Goal: Information Seeking & Learning: Learn about a topic

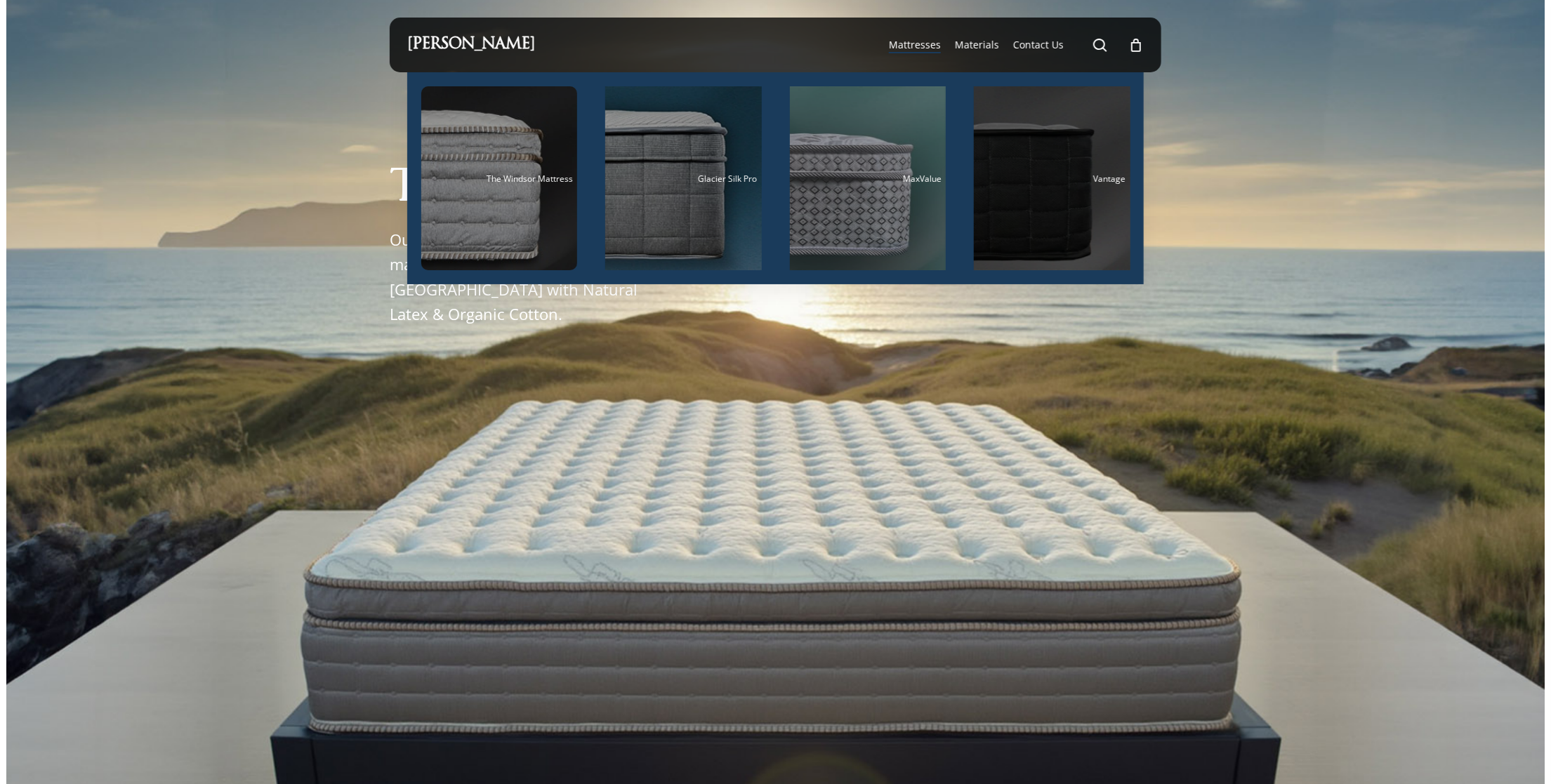
click at [1049, 209] on div "Main Menu" at bounding box center [1053, 178] width 157 height 184
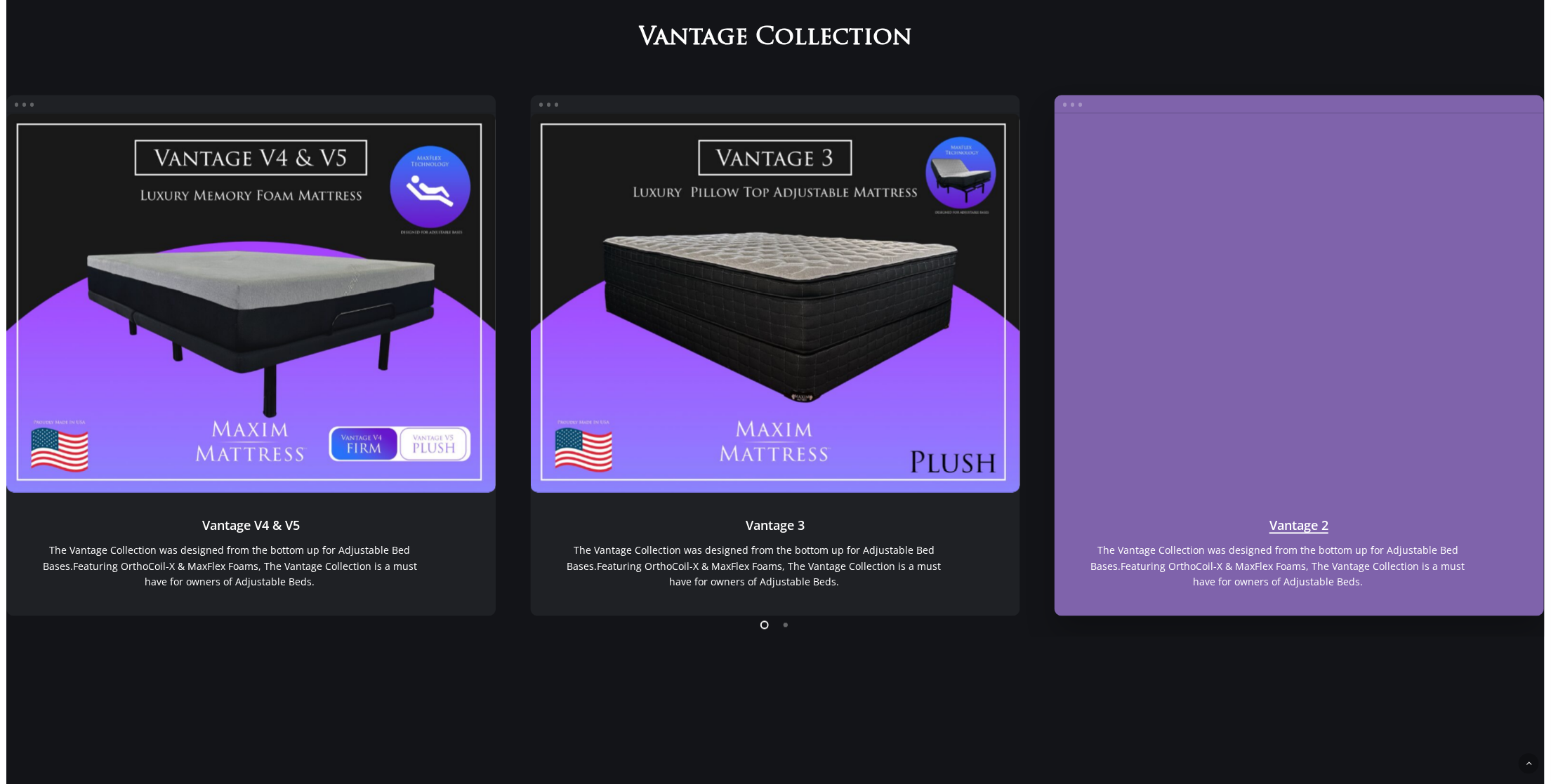
scroll to position [1386, 0]
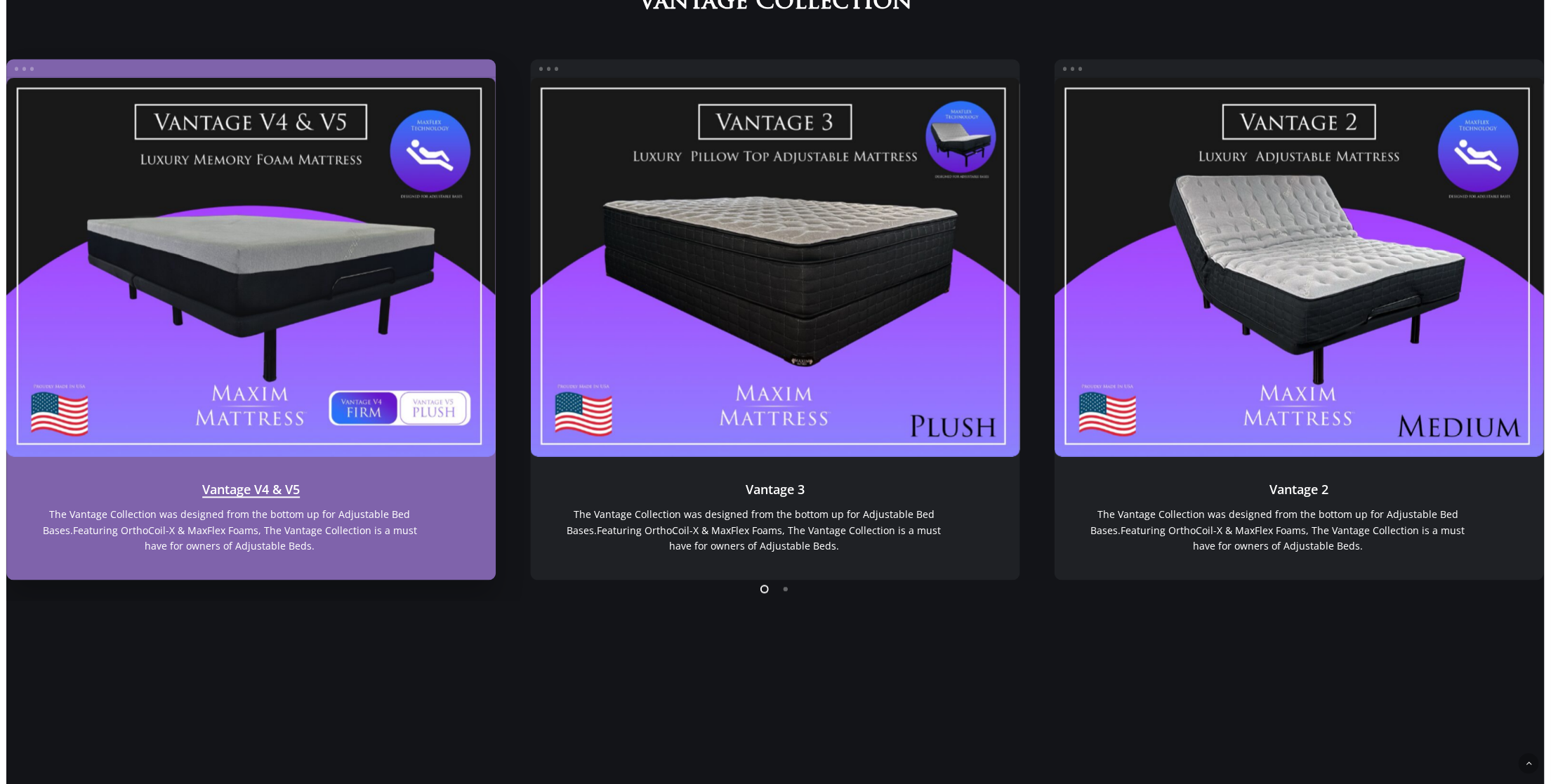
click at [302, 341] on link "Vantage V4 & V5" at bounding box center [250, 268] width 489 height 379
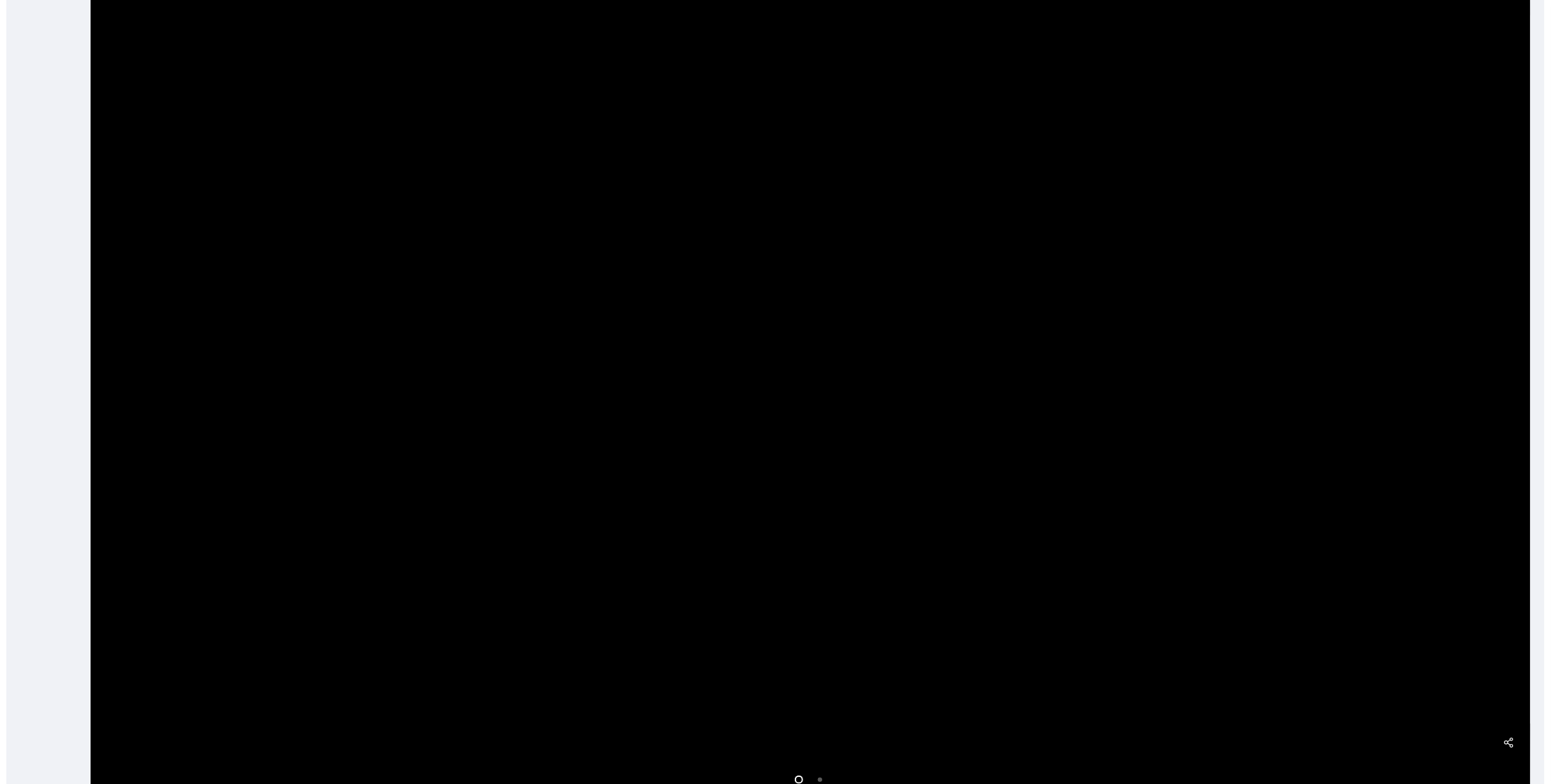
scroll to position [421, 0]
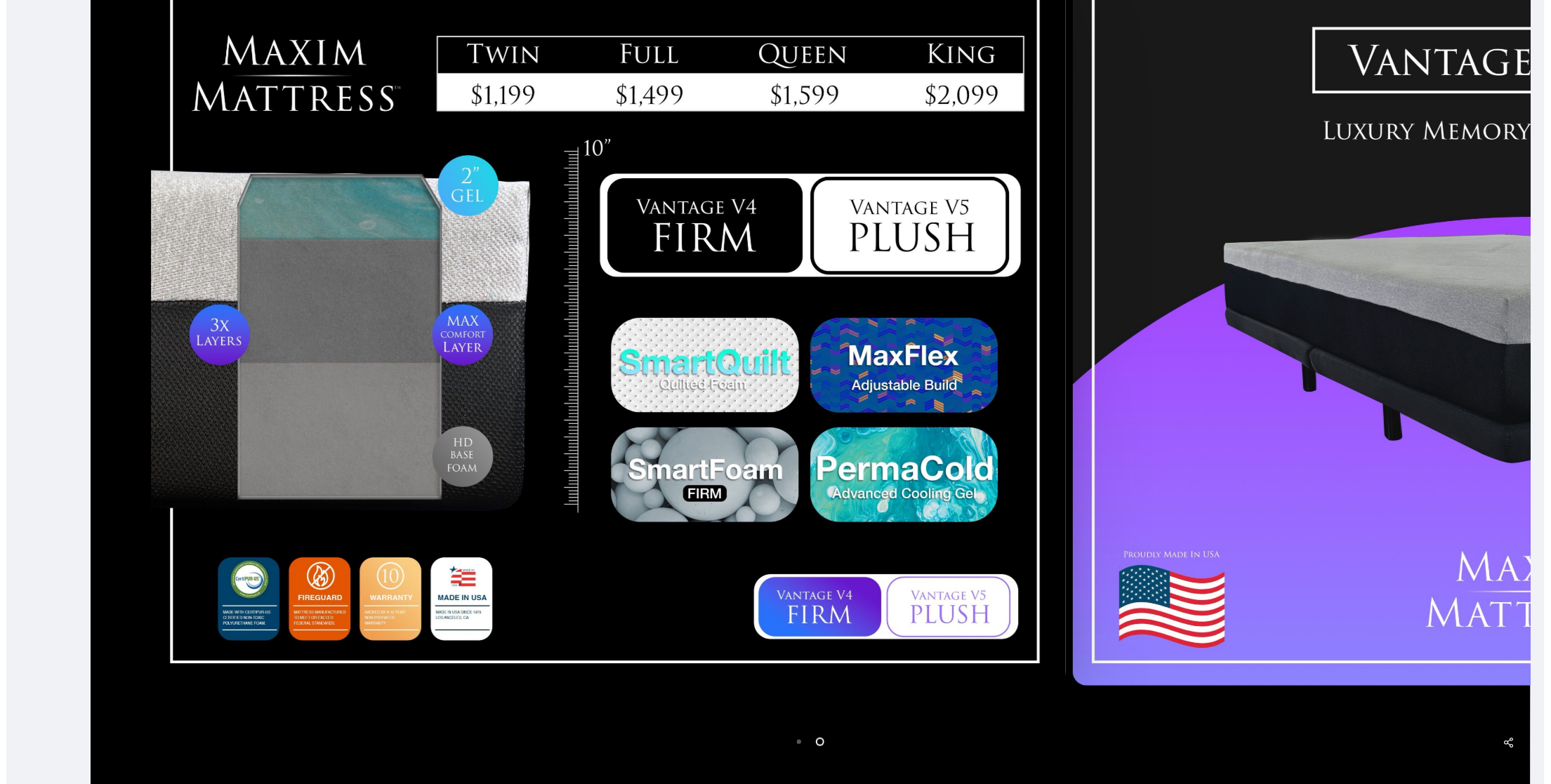
click at [995, 407] on div at bounding box center [608, 331] width 922 height 724
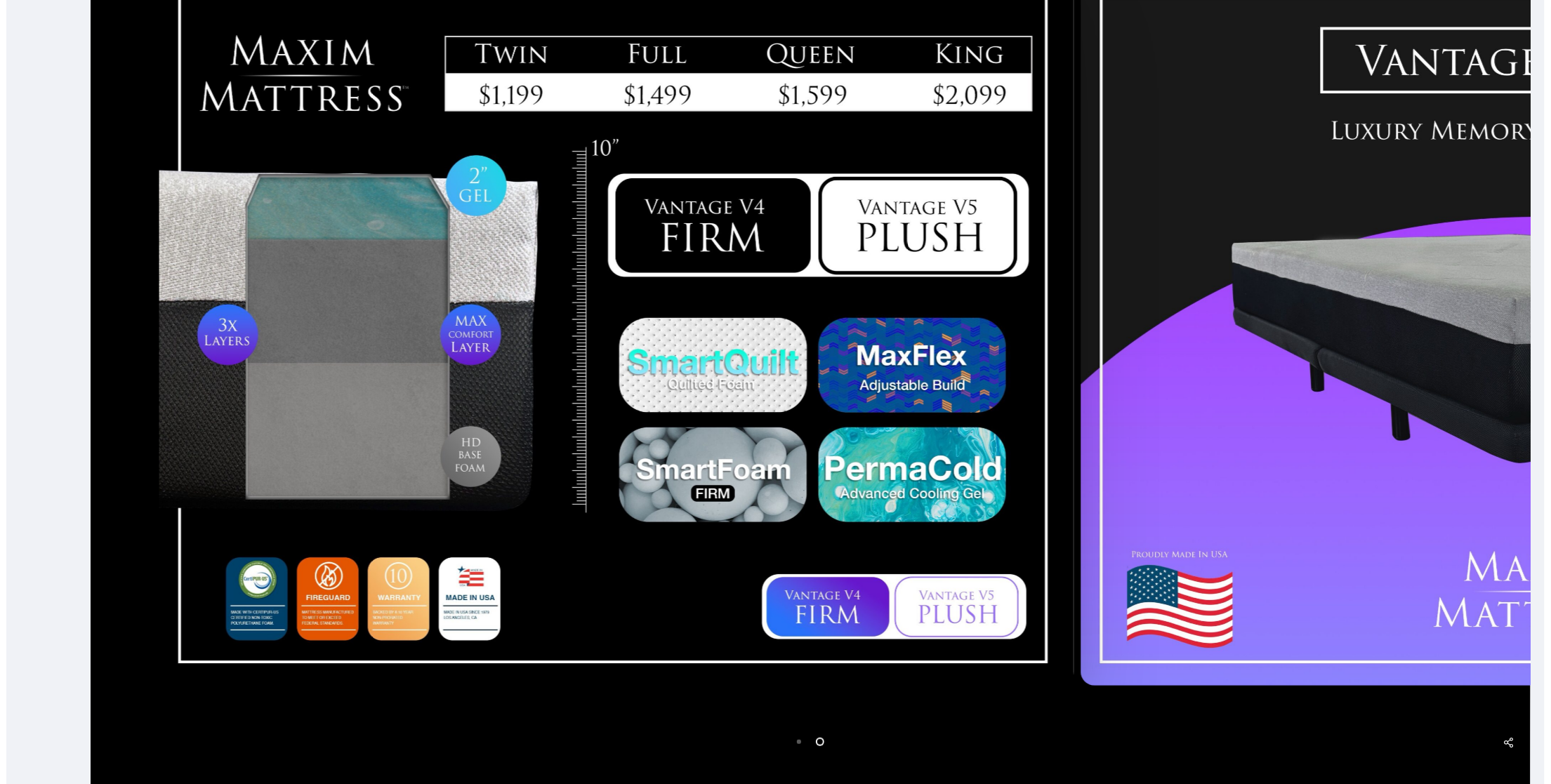
click at [995, 407] on img at bounding box center [616, 332] width 915 height 709
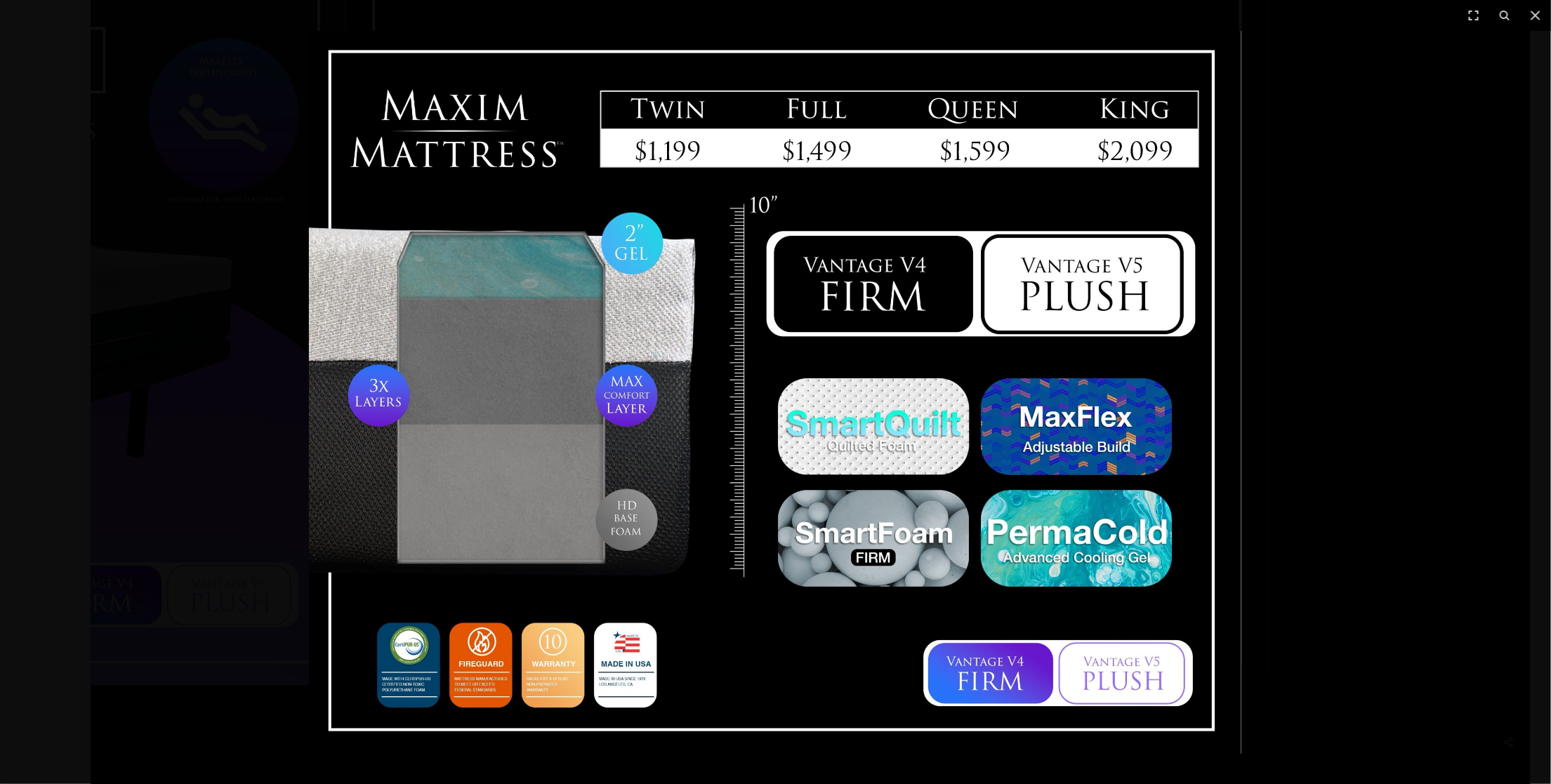
click at [621, 428] on img at bounding box center [776, 392] width 933 height 723
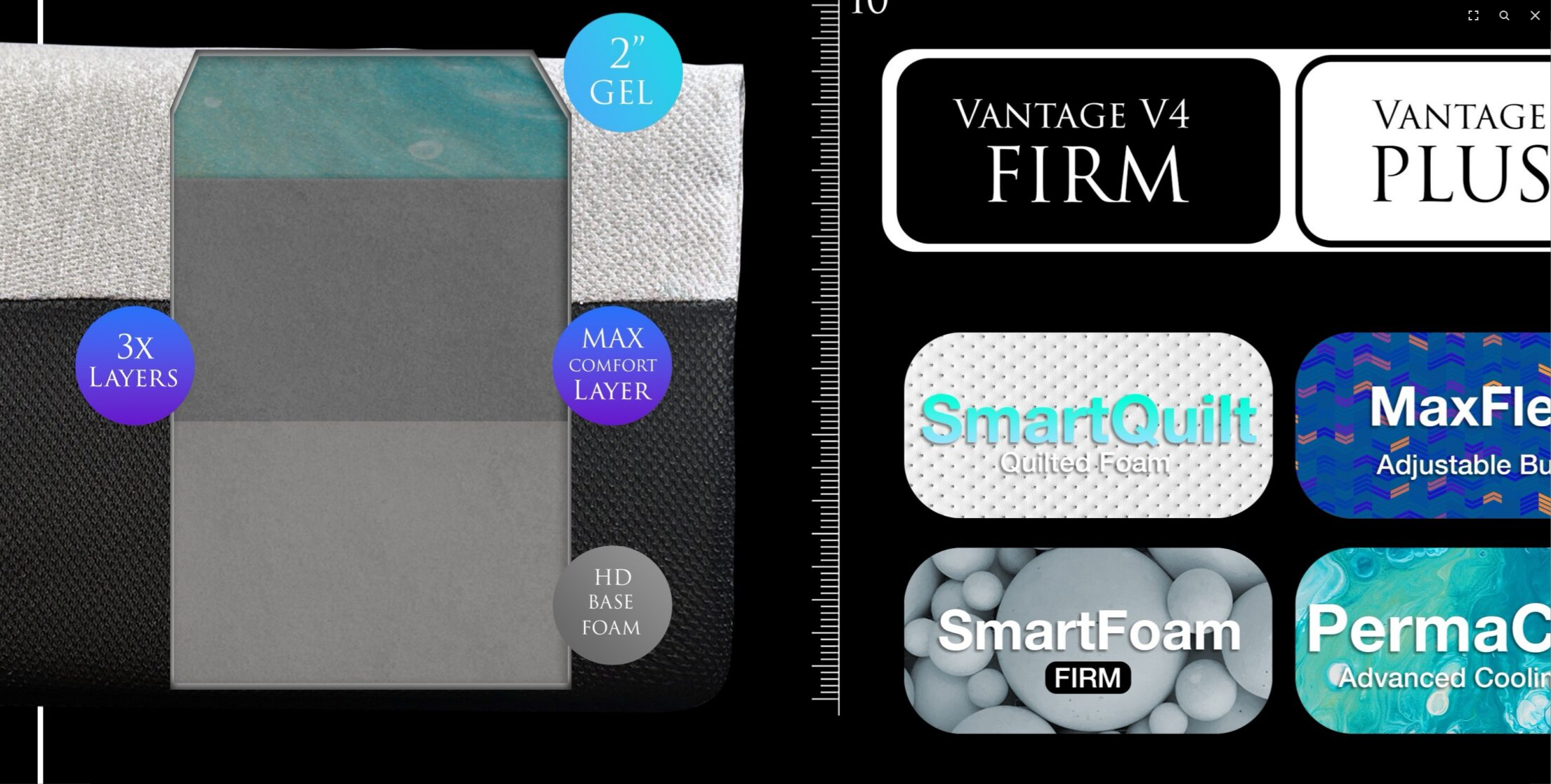
click at [748, 498] on img at bounding box center [898, 359] width 1798 height 1393
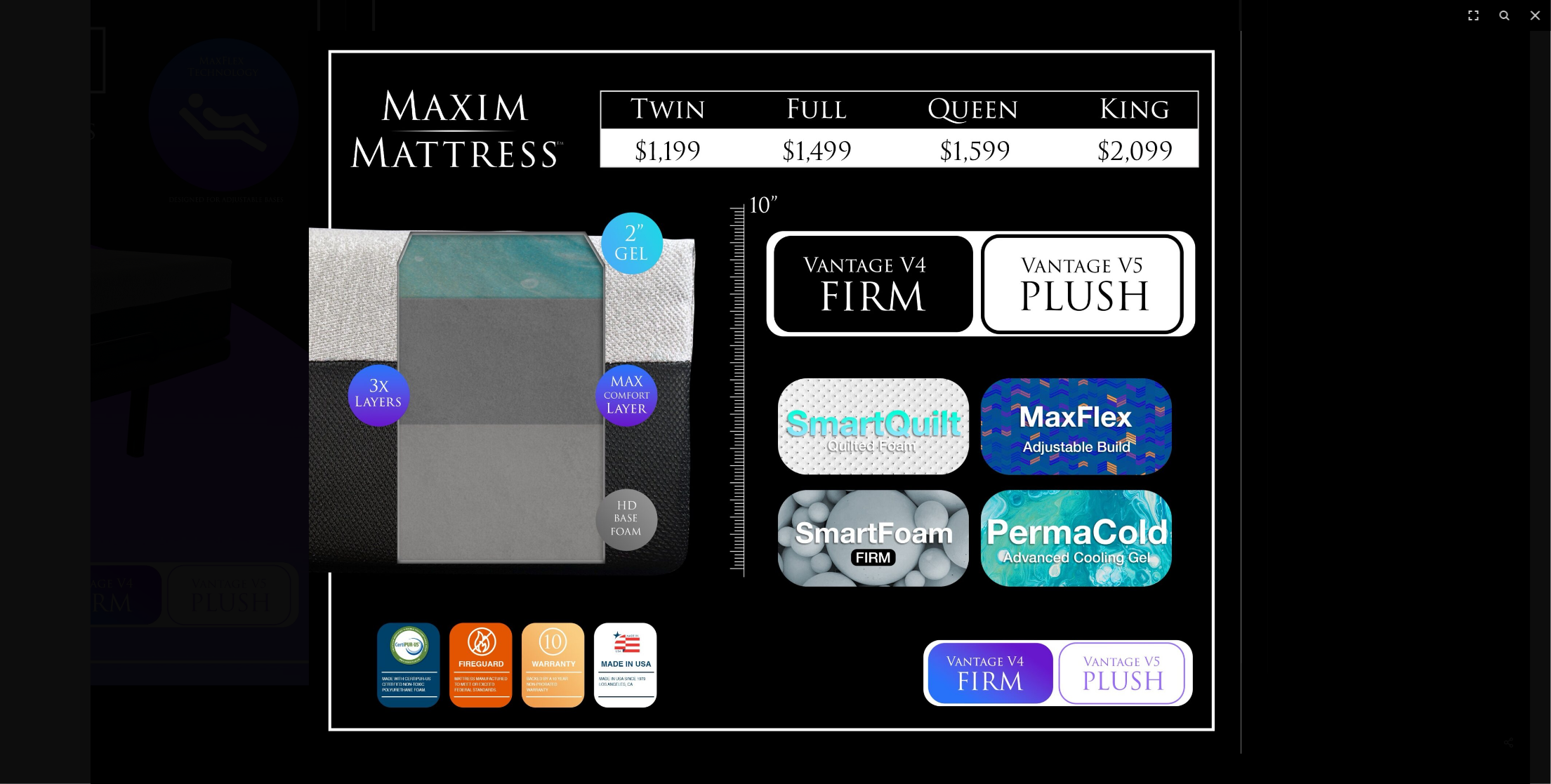
click at [1269, 379] on div at bounding box center [776, 392] width 1551 height 784
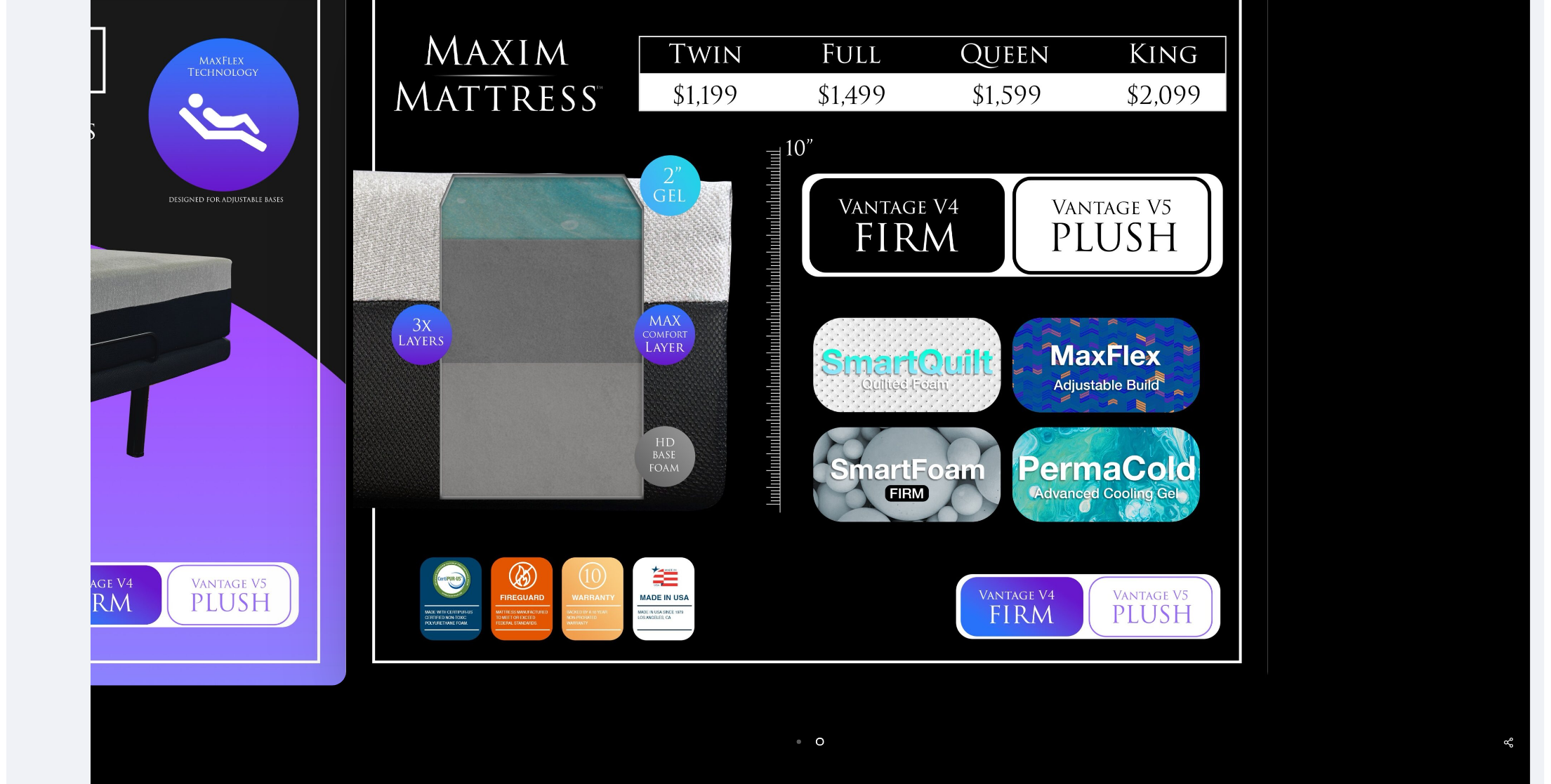
drag, startPoint x: 1407, startPoint y: 550, endPoint x: 588, endPoint y: 545, distance: 819.0
click at [588, 545] on div at bounding box center [811, 331] width 1441 height 1052
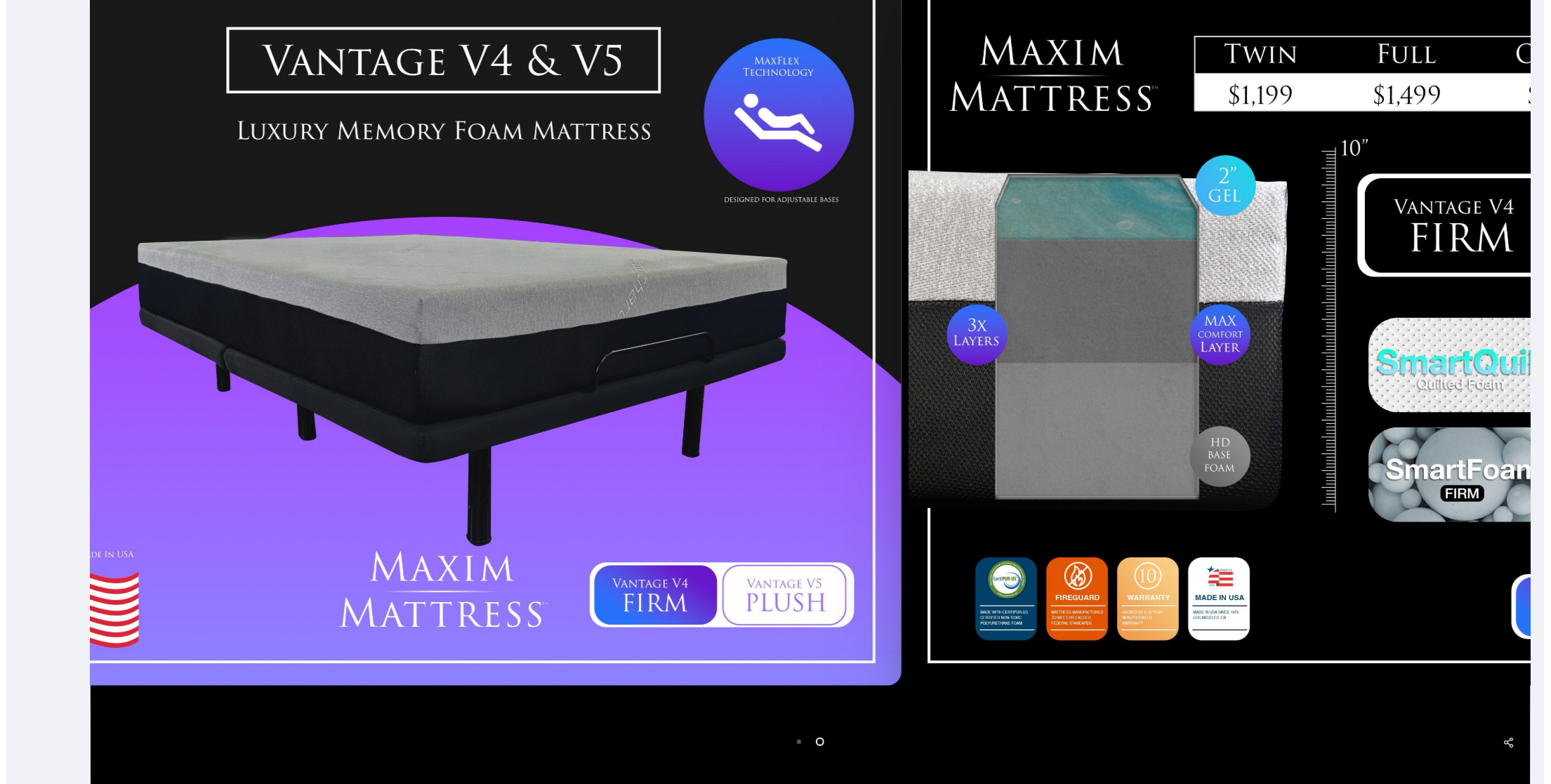
click at [1334, 499] on div at bounding box center [1366, 331] width 922 height 724
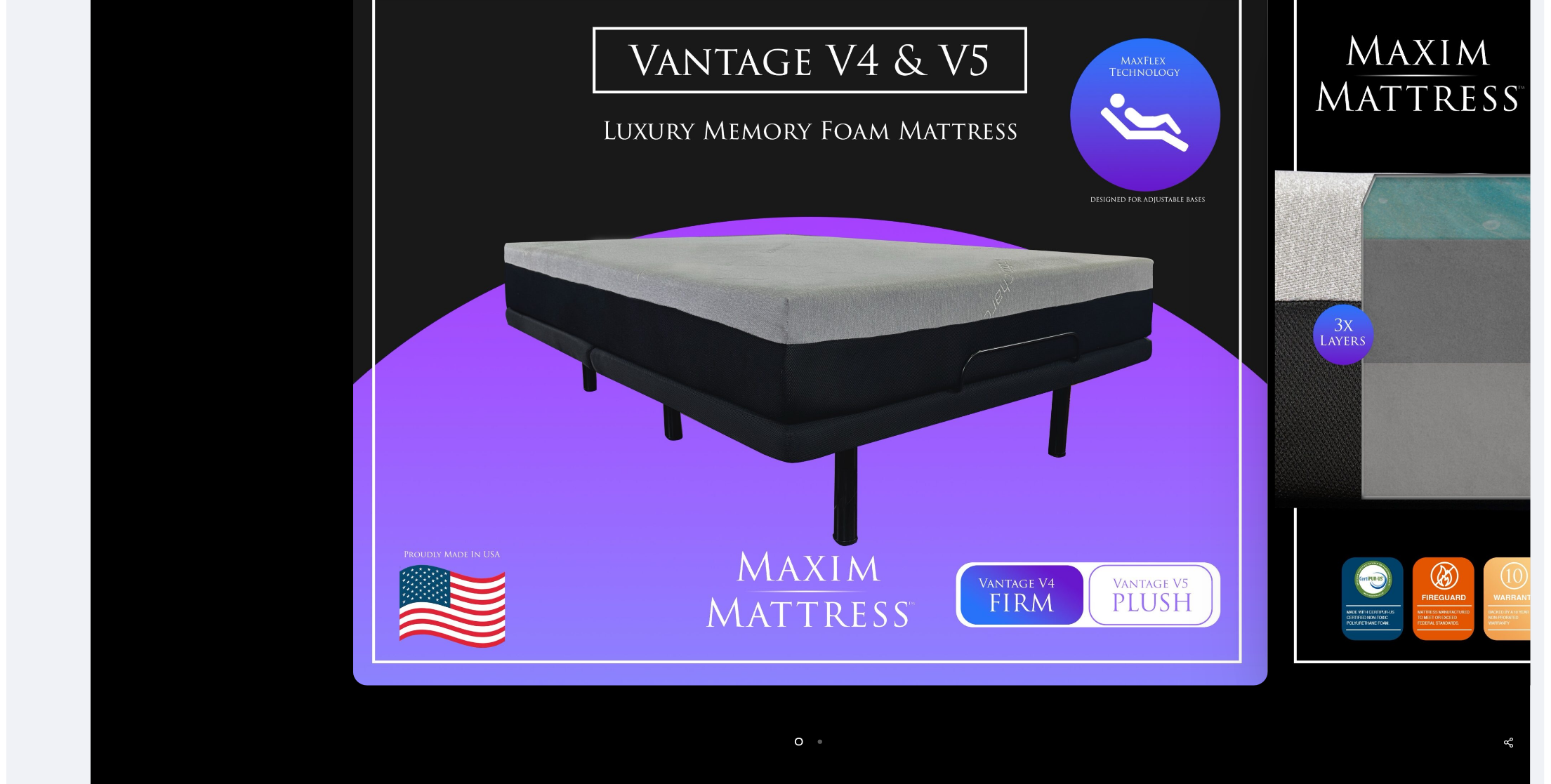
click at [196, 426] on div at bounding box center [811, 331] width 1441 height 1052
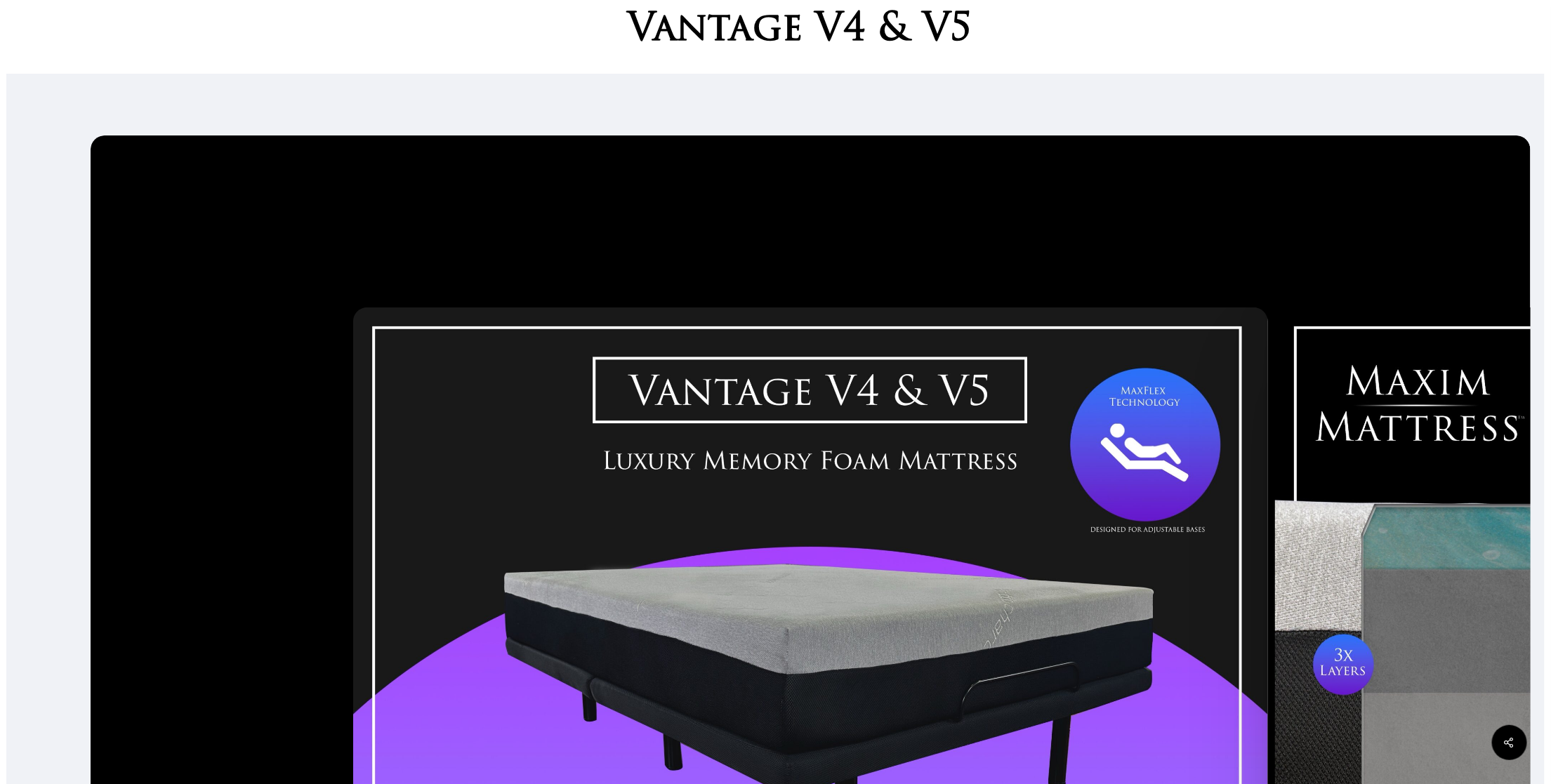
scroll to position [0, 0]
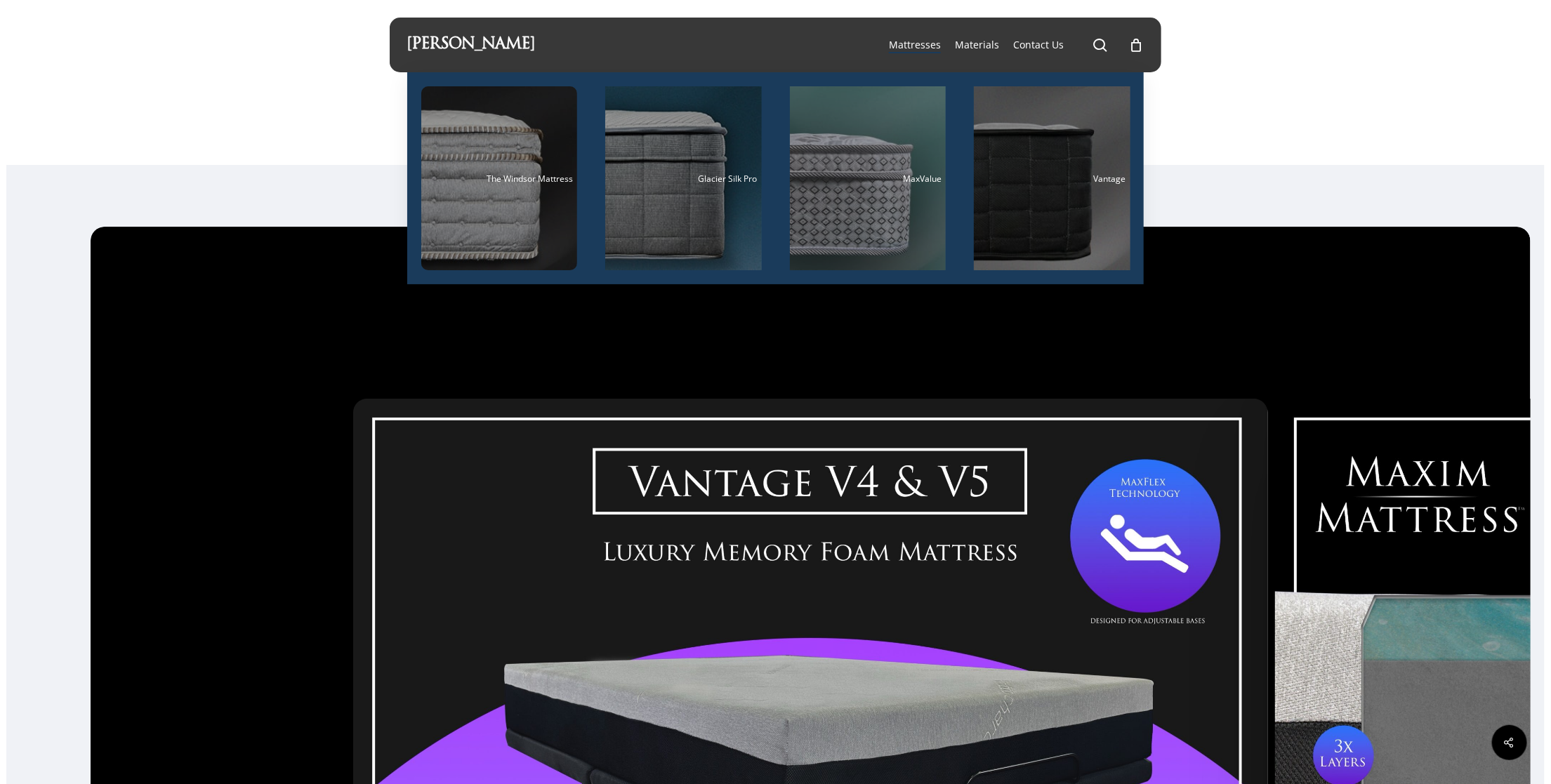
click at [923, 45] on span "Mattresses" at bounding box center [915, 44] width 52 height 13
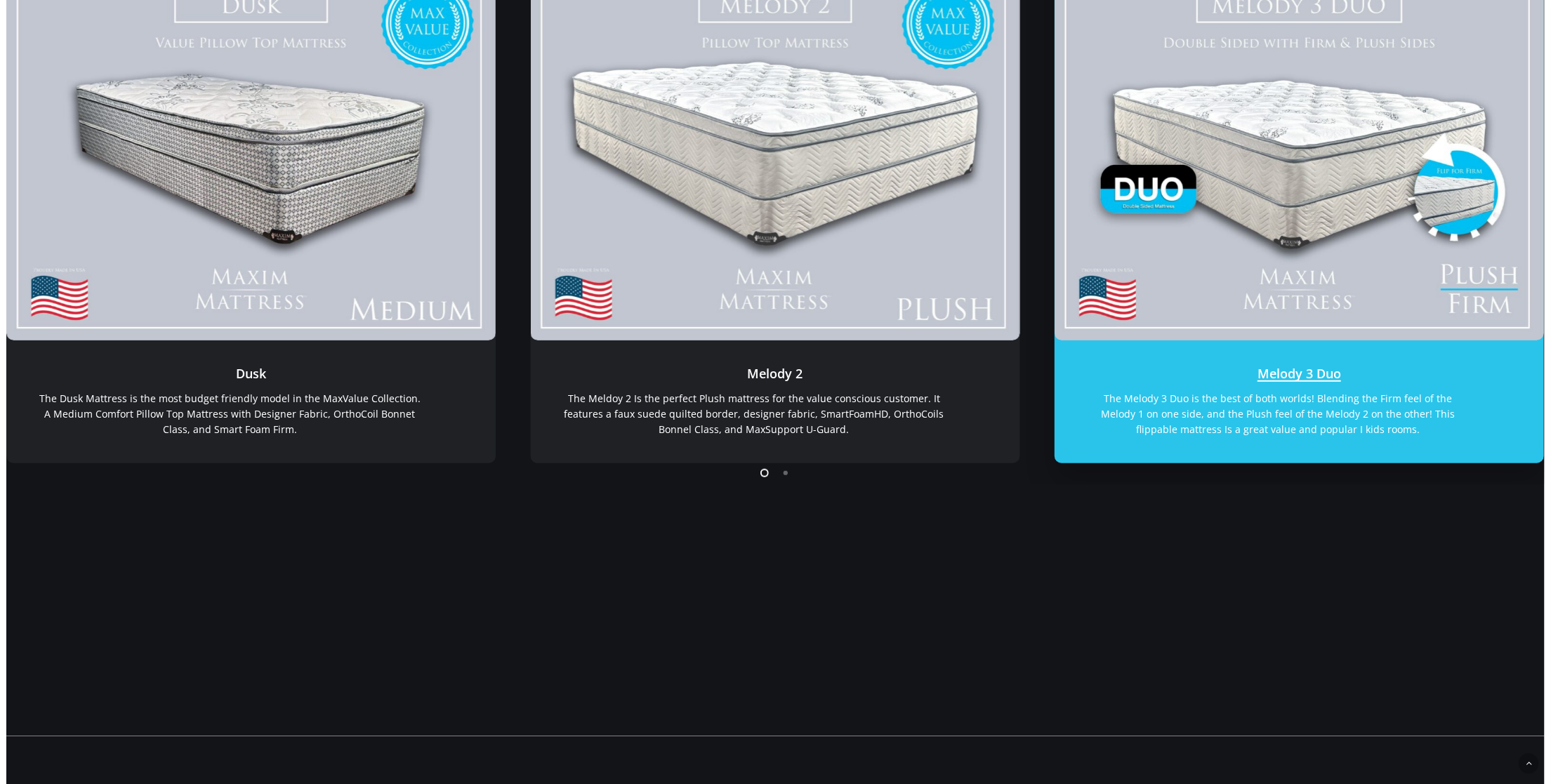
scroll to position [421, 0]
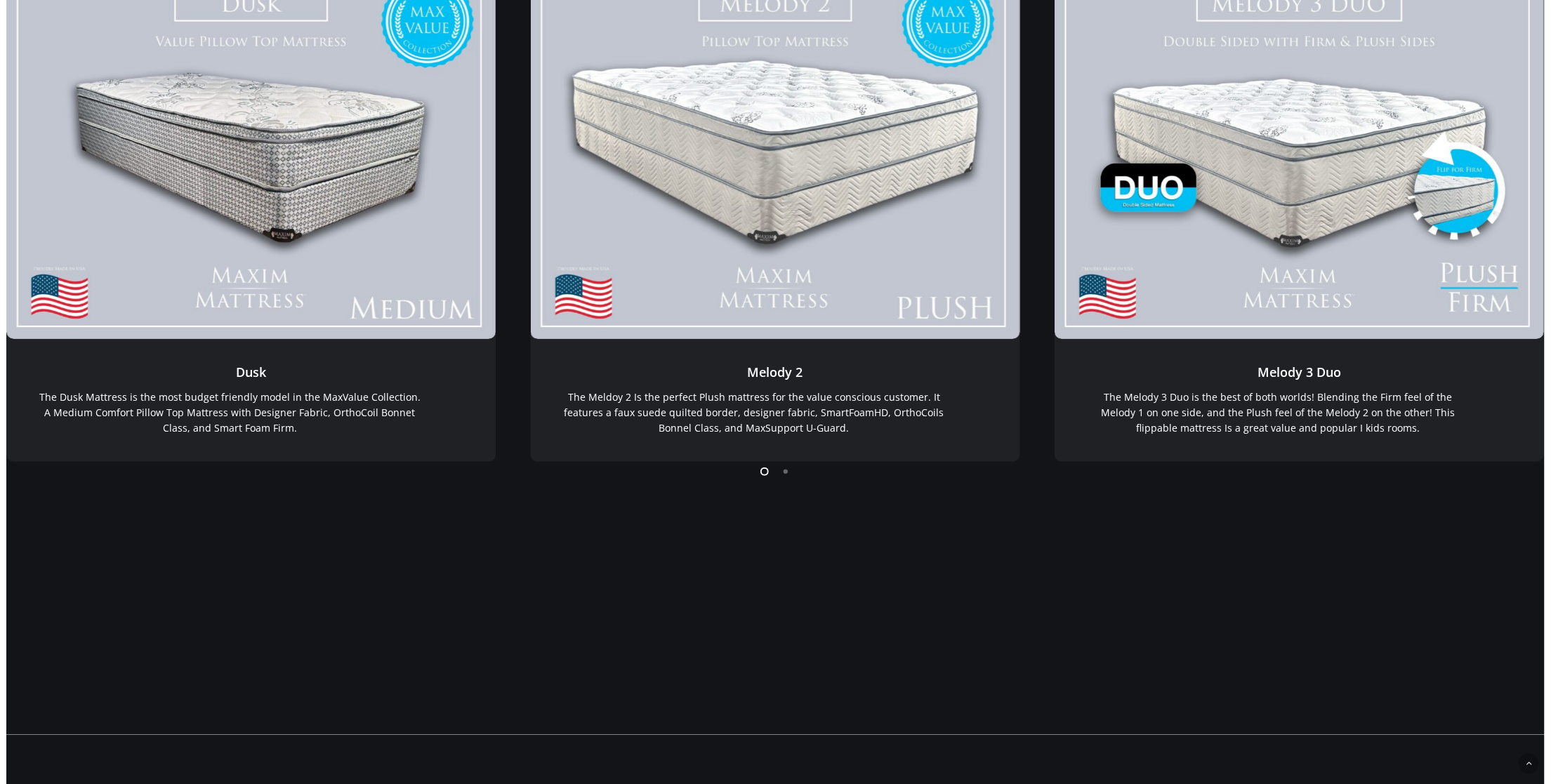
click at [576, 462] on div "Dusk Dusk Dusk The Dusk Mattress is the most budget friendly model in the MaxVa…" at bounding box center [776, 203] width 1538 height 559
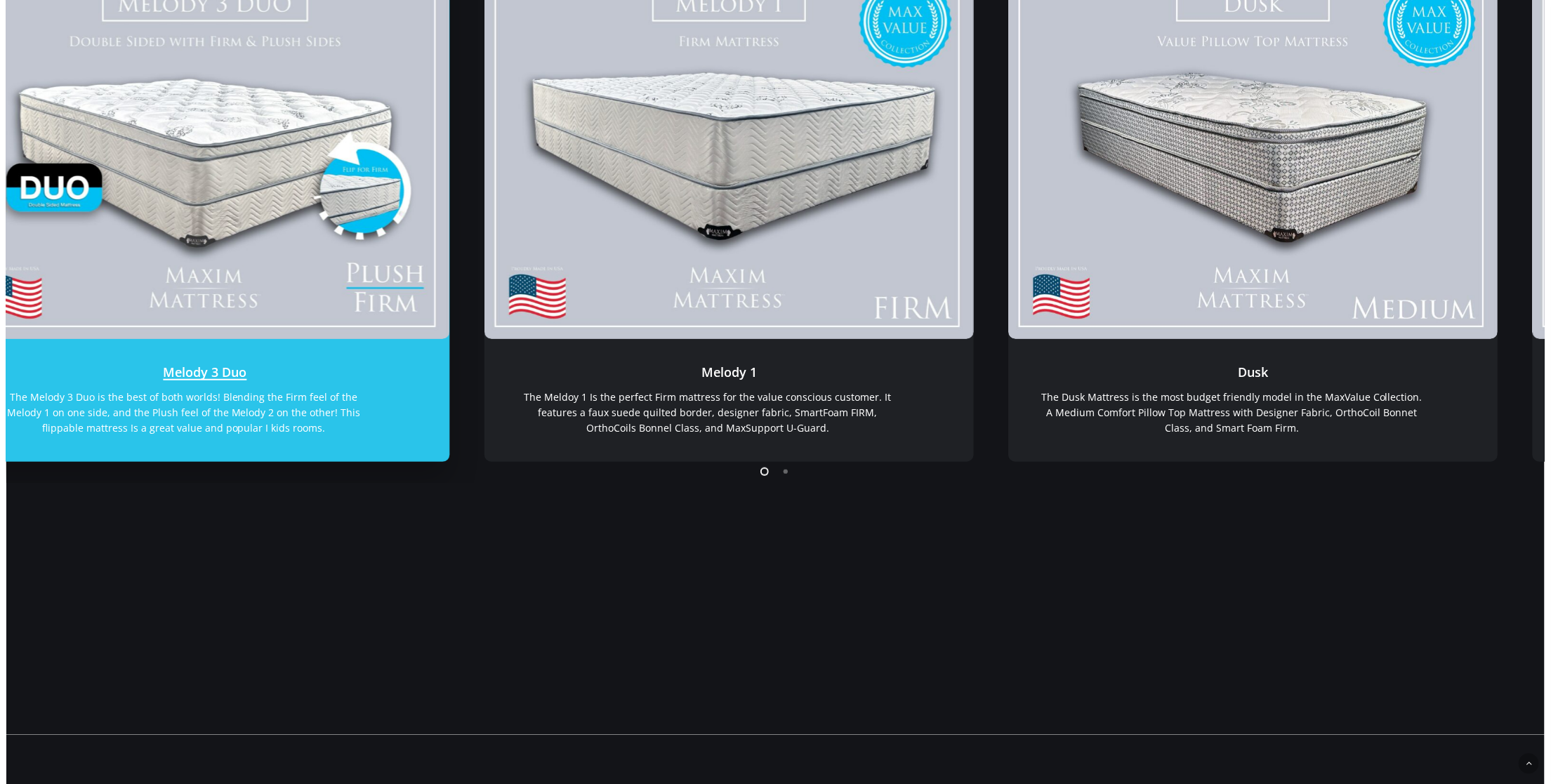
click at [83, 339] on link "Melody 3 Duo" at bounding box center [204, 149] width 489 height 379
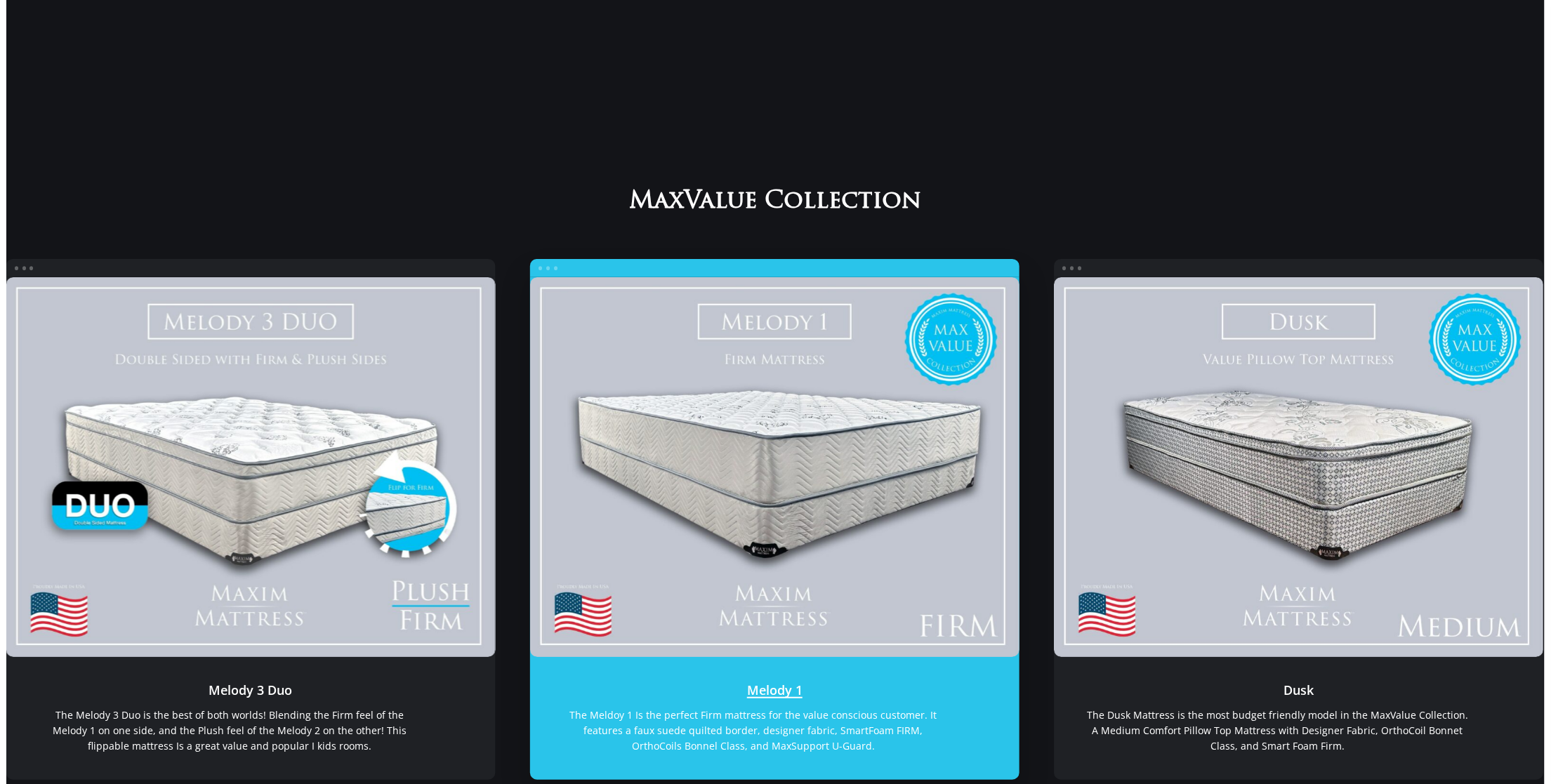
scroll to position [0, 0]
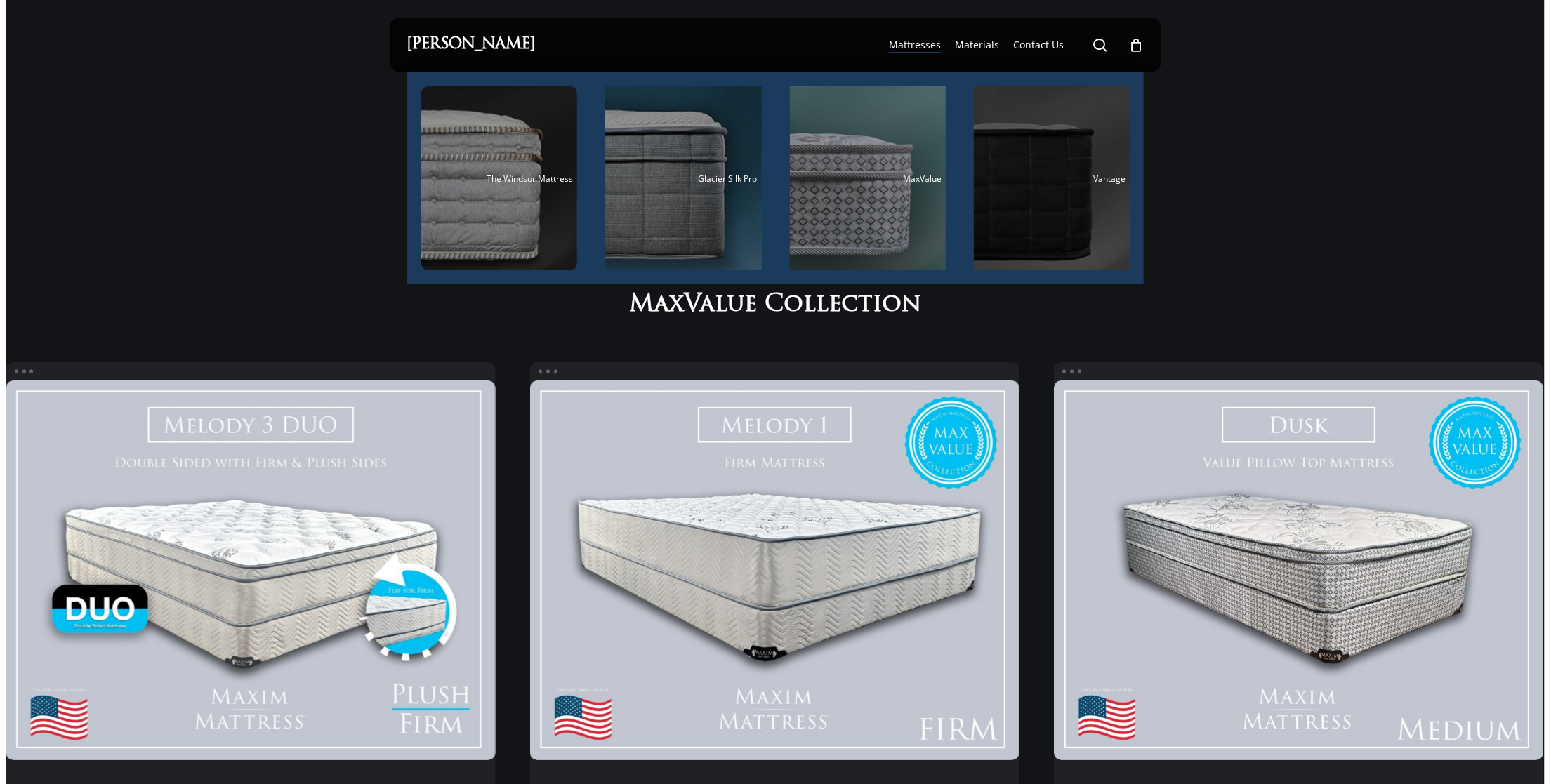
click at [1013, 249] on div "Main Menu" at bounding box center [1053, 178] width 157 height 184
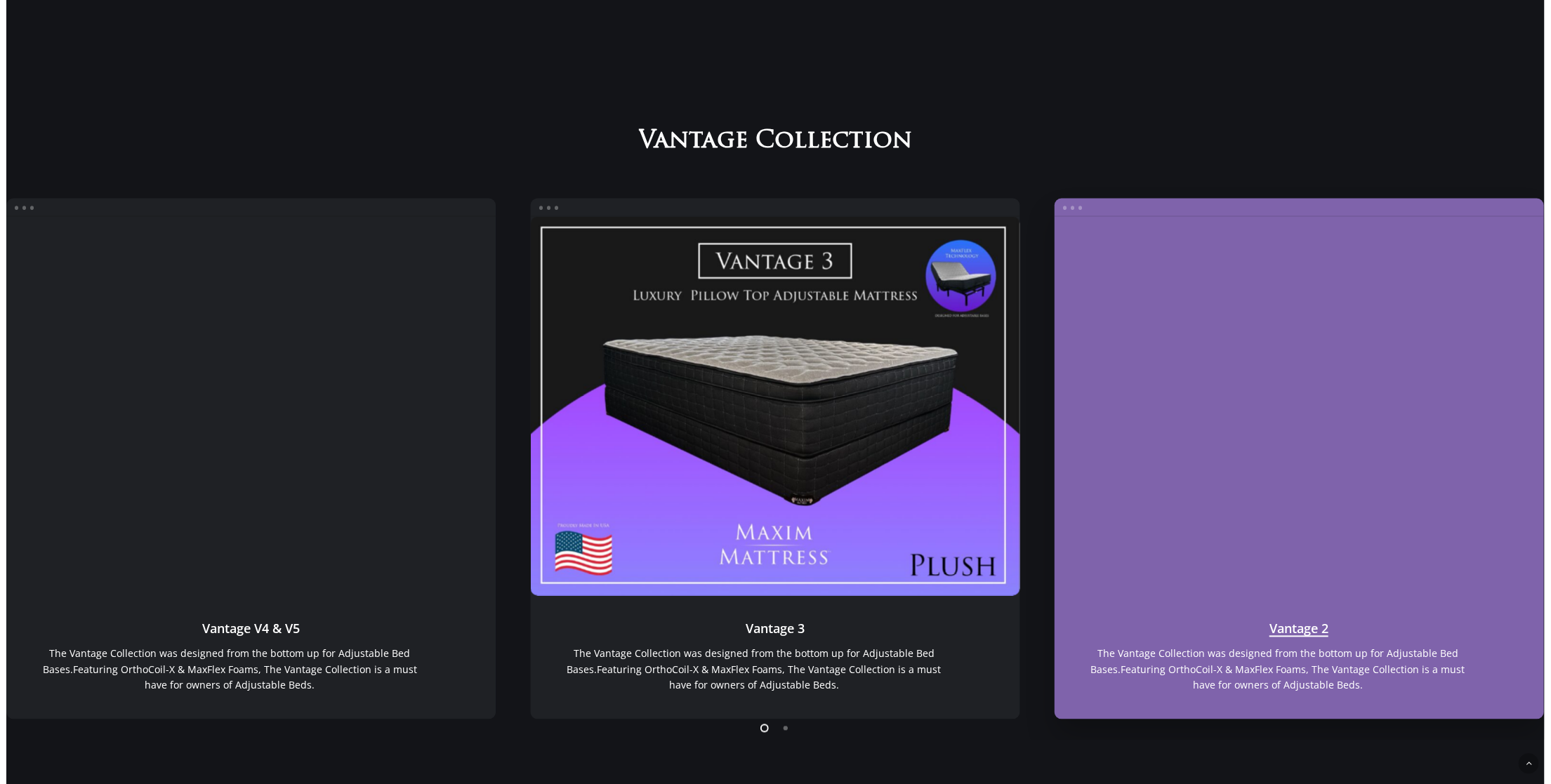
scroll to position [1282, 0]
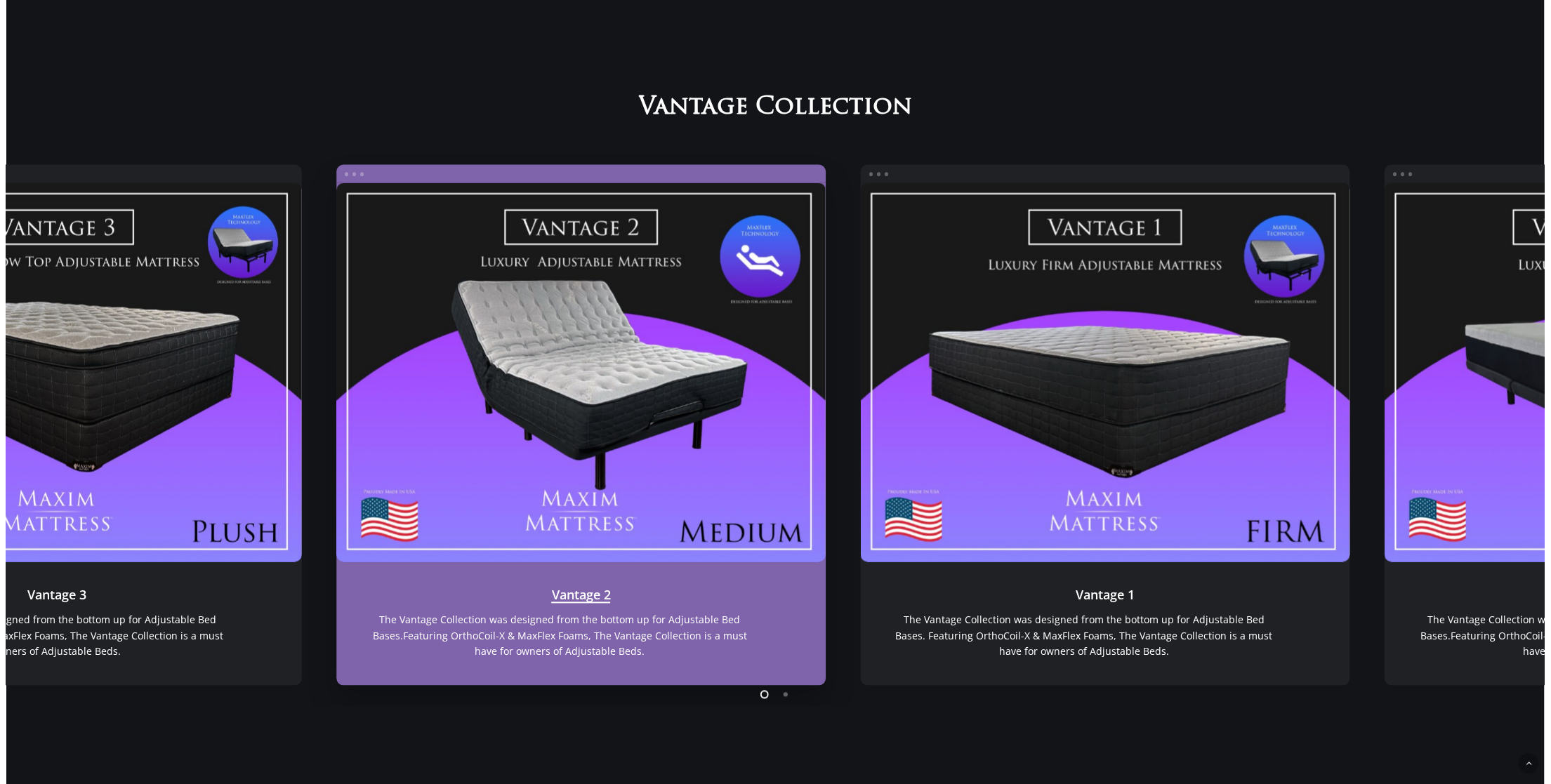
click at [586, 493] on link "Vantage 2" at bounding box center [581, 372] width 489 height 379
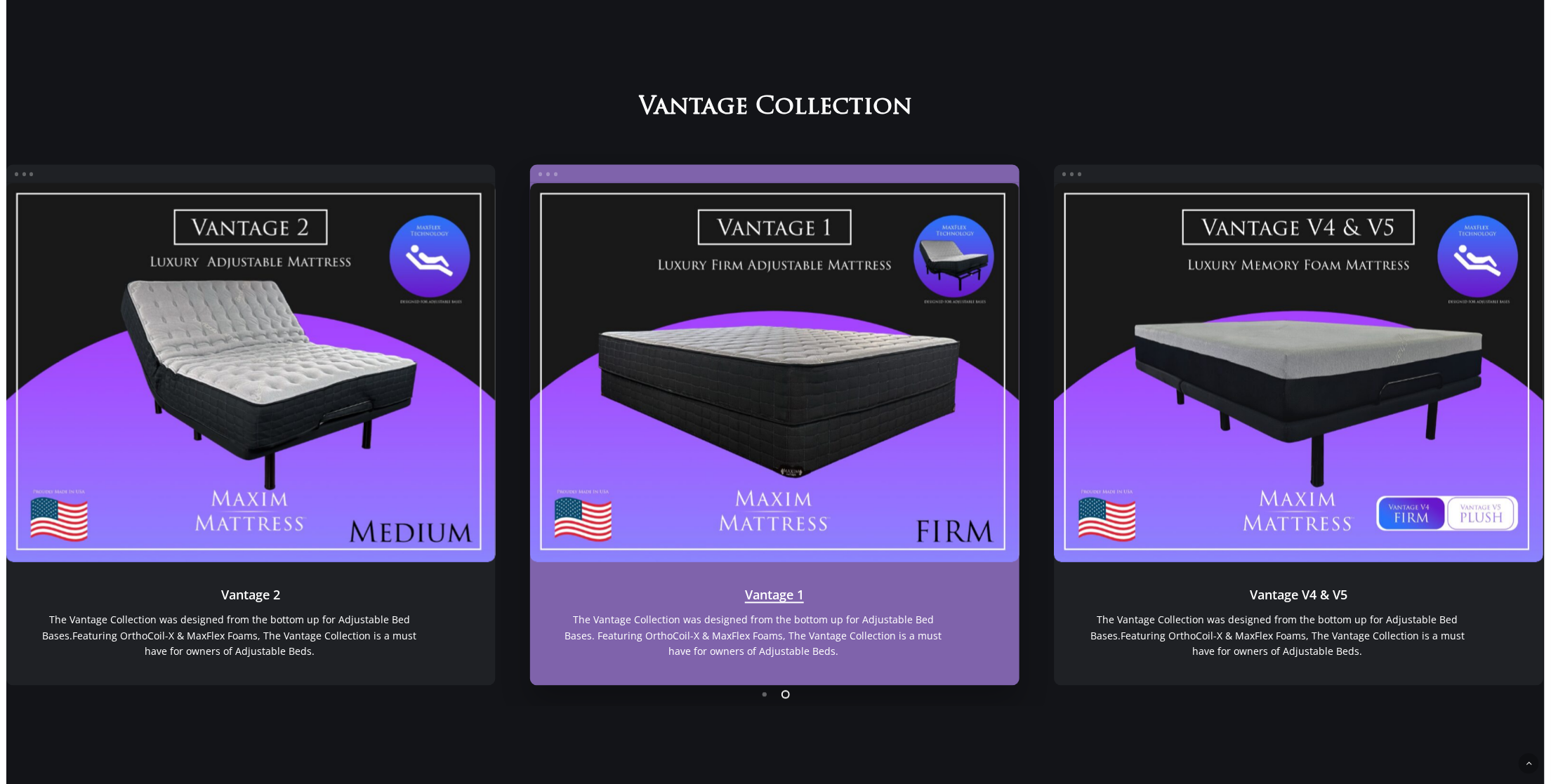
click at [843, 437] on link "Vantage 1" at bounding box center [775, 372] width 489 height 379
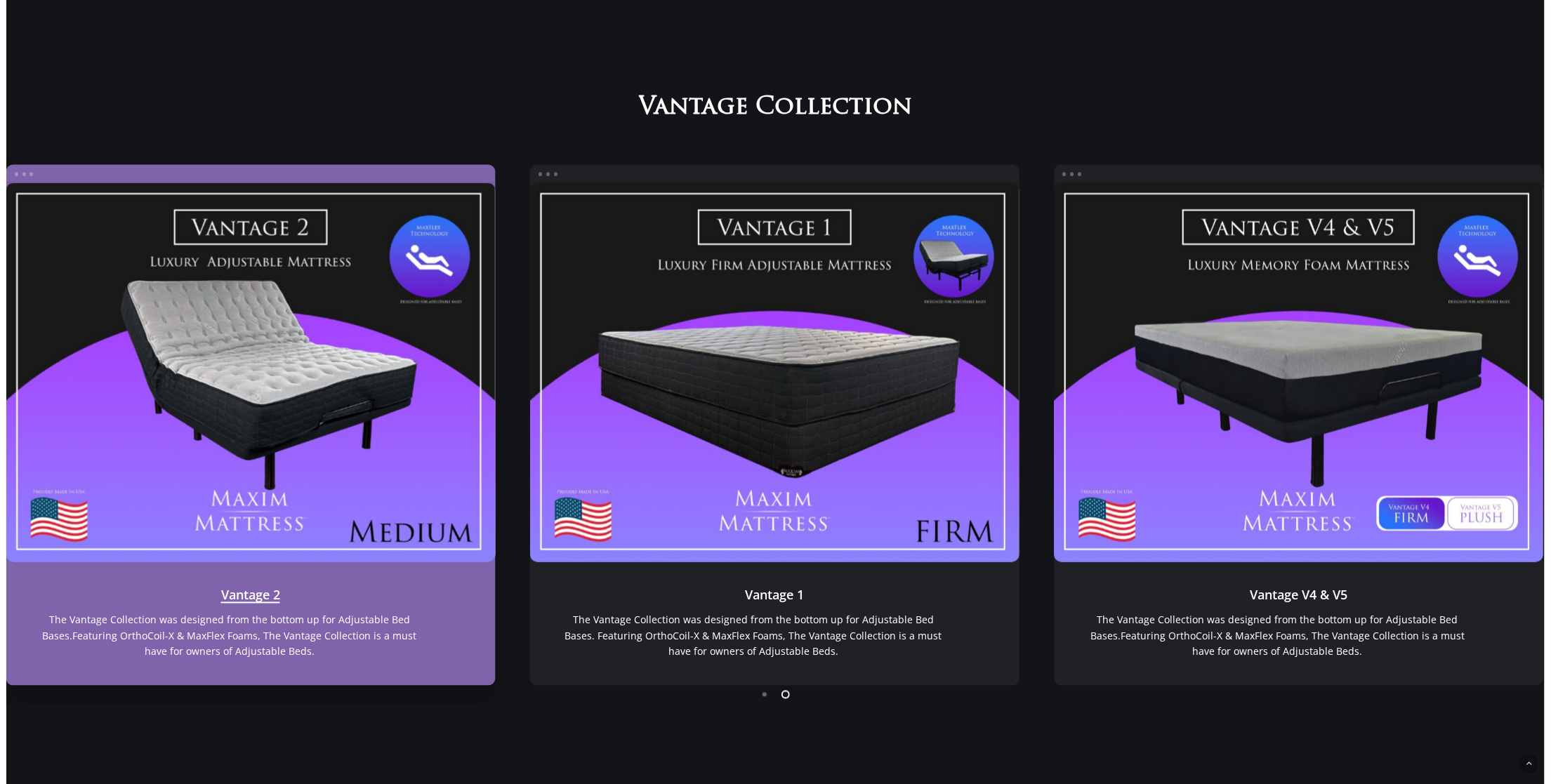
click at [257, 468] on link "Vantage 2" at bounding box center [250, 372] width 489 height 379
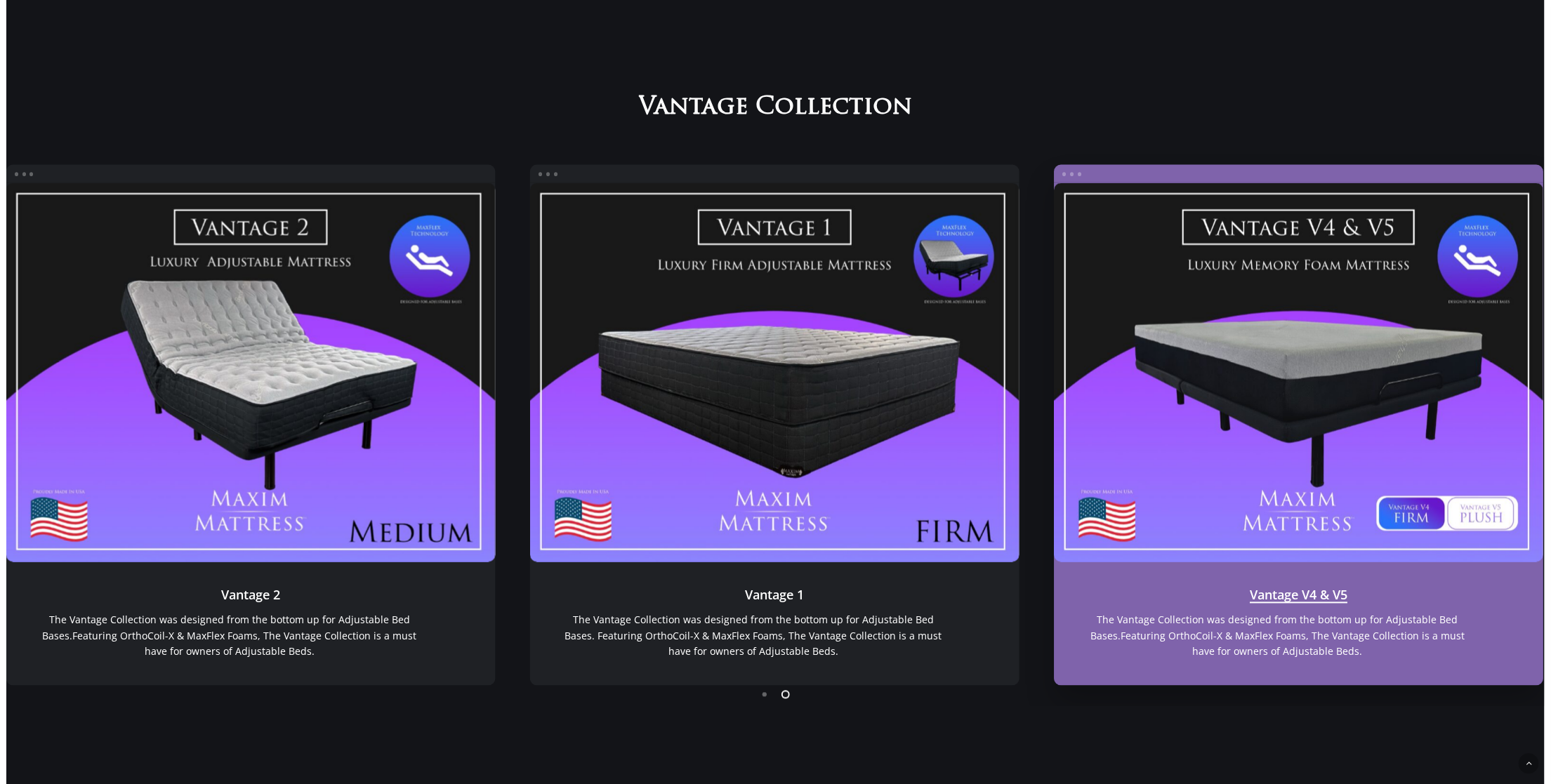
click at [1370, 405] on link "Vantage V4 & V5" at bounding box center [1298, 372] width 489 height 379
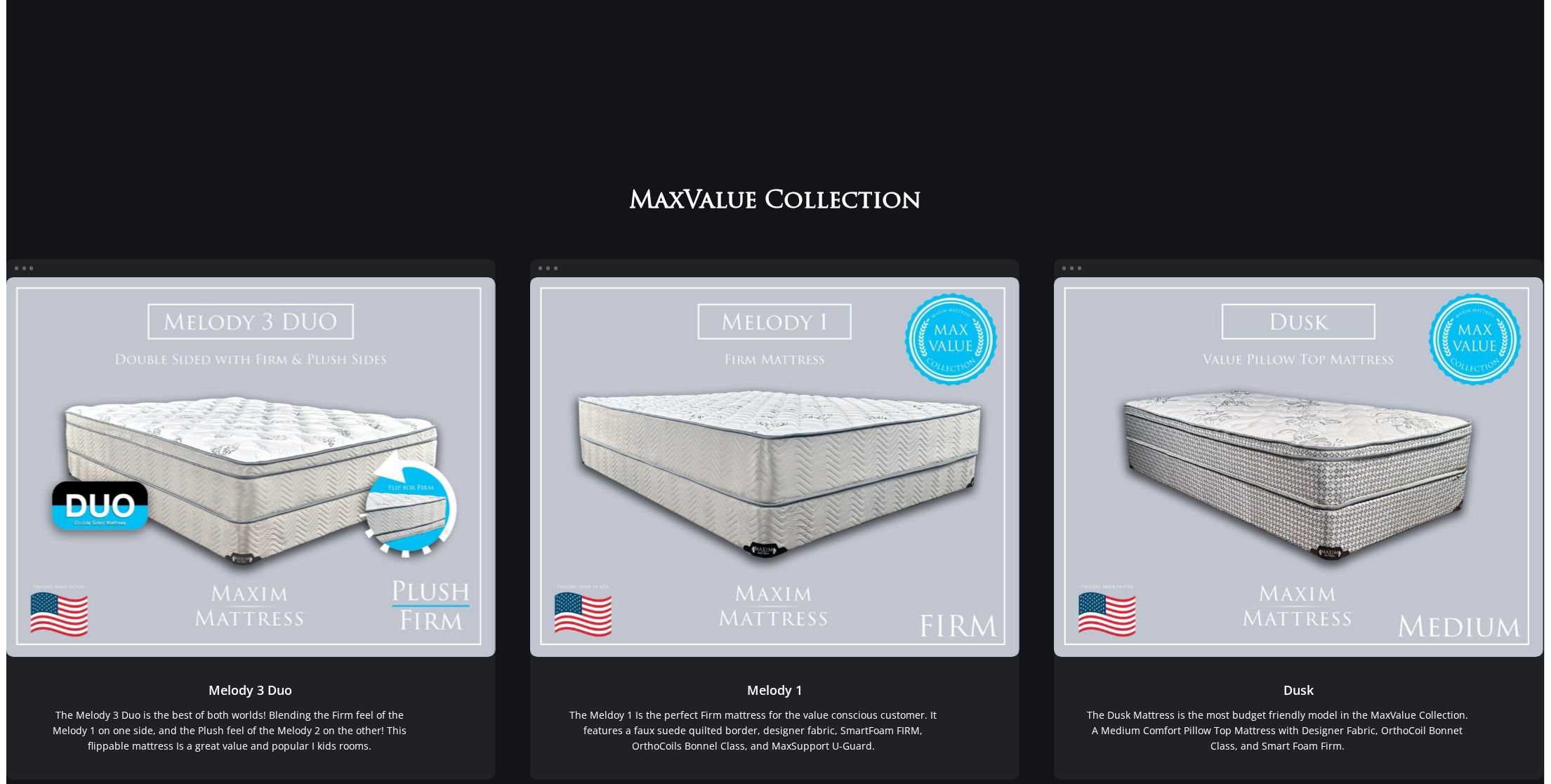
scroll to position [0, 0]
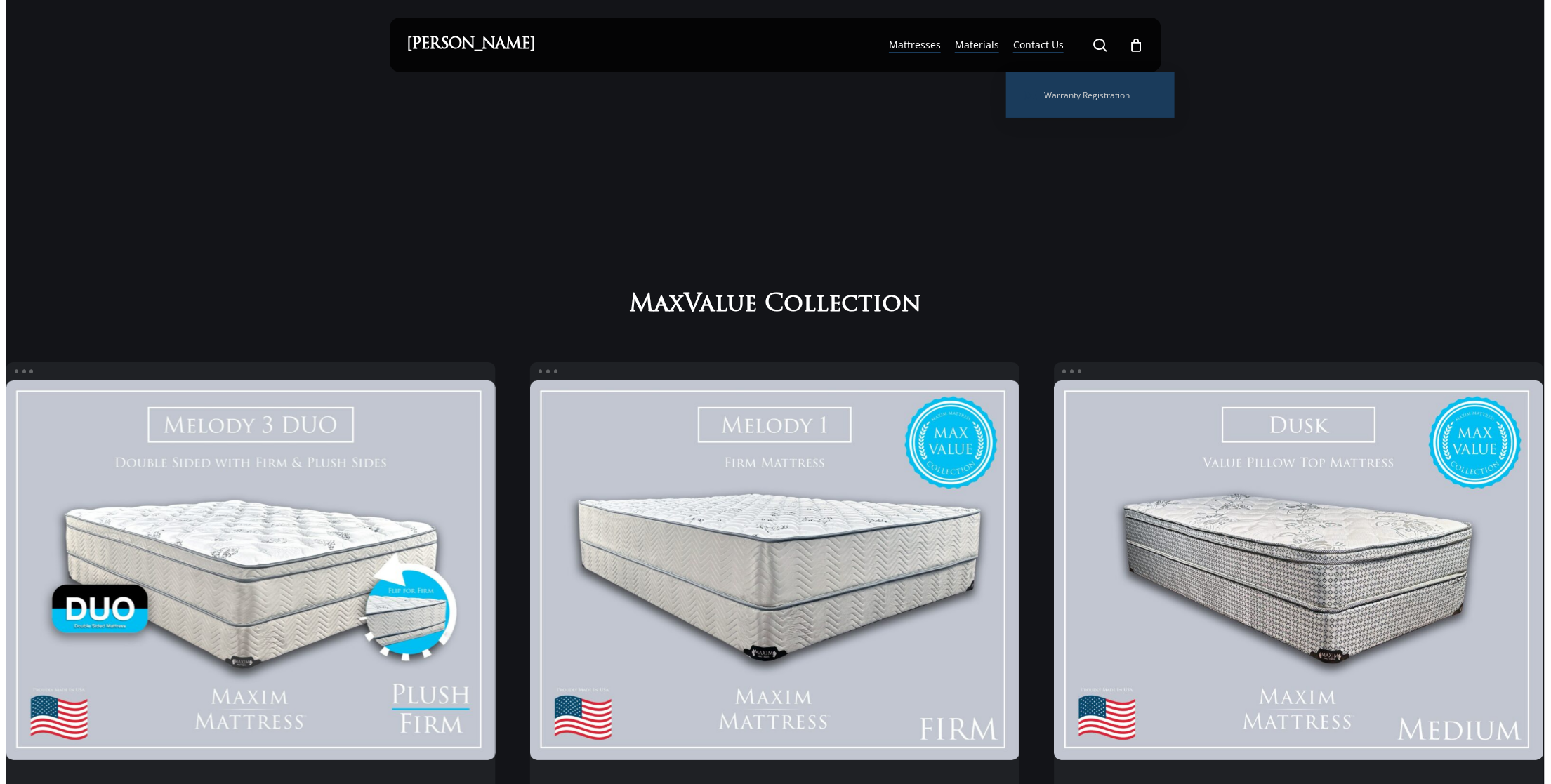
click at [981, 49] on span "Materials" at bounding box center [977, 44] width 45 height 13
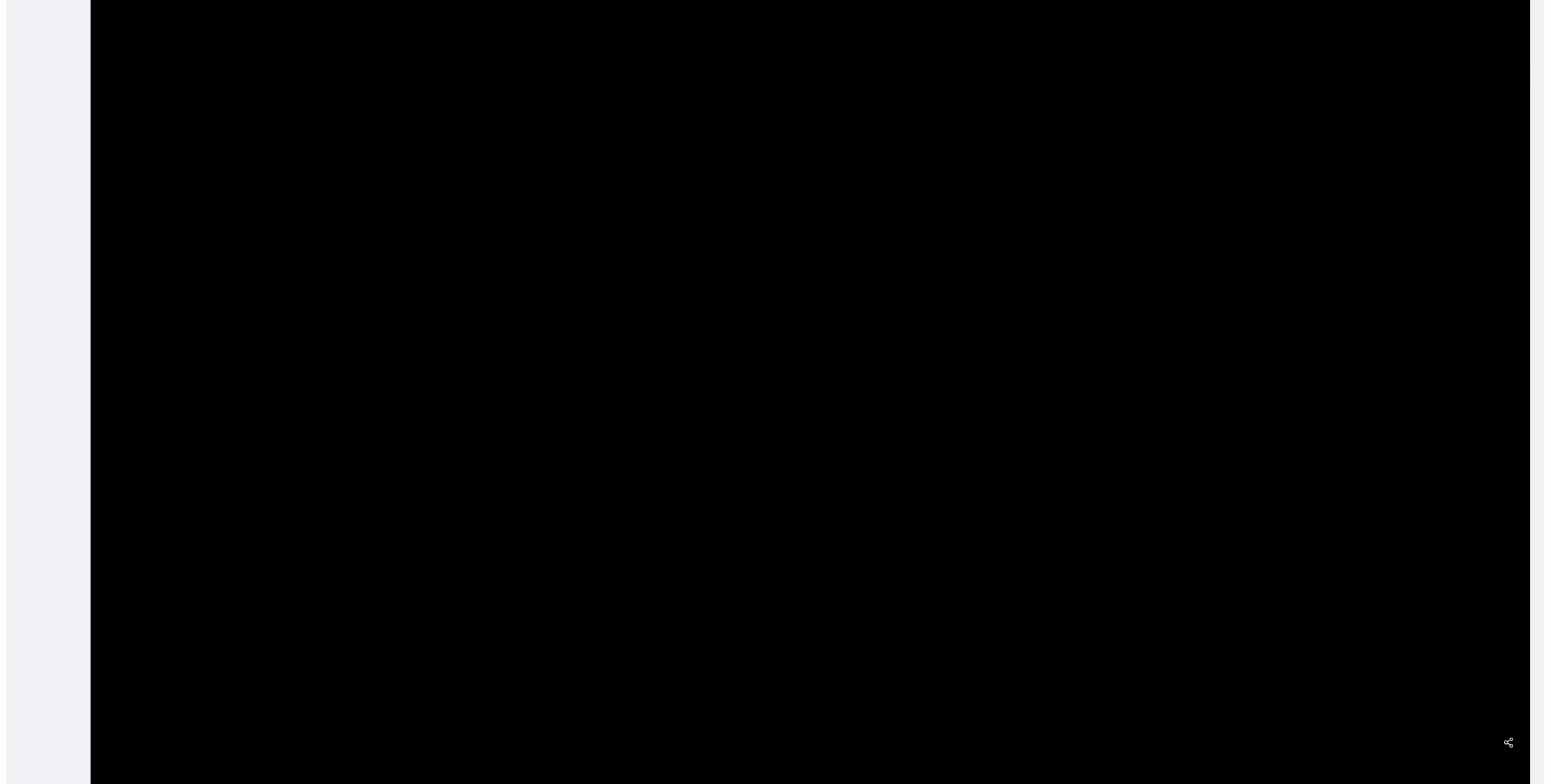
scroll to position [527, 0]
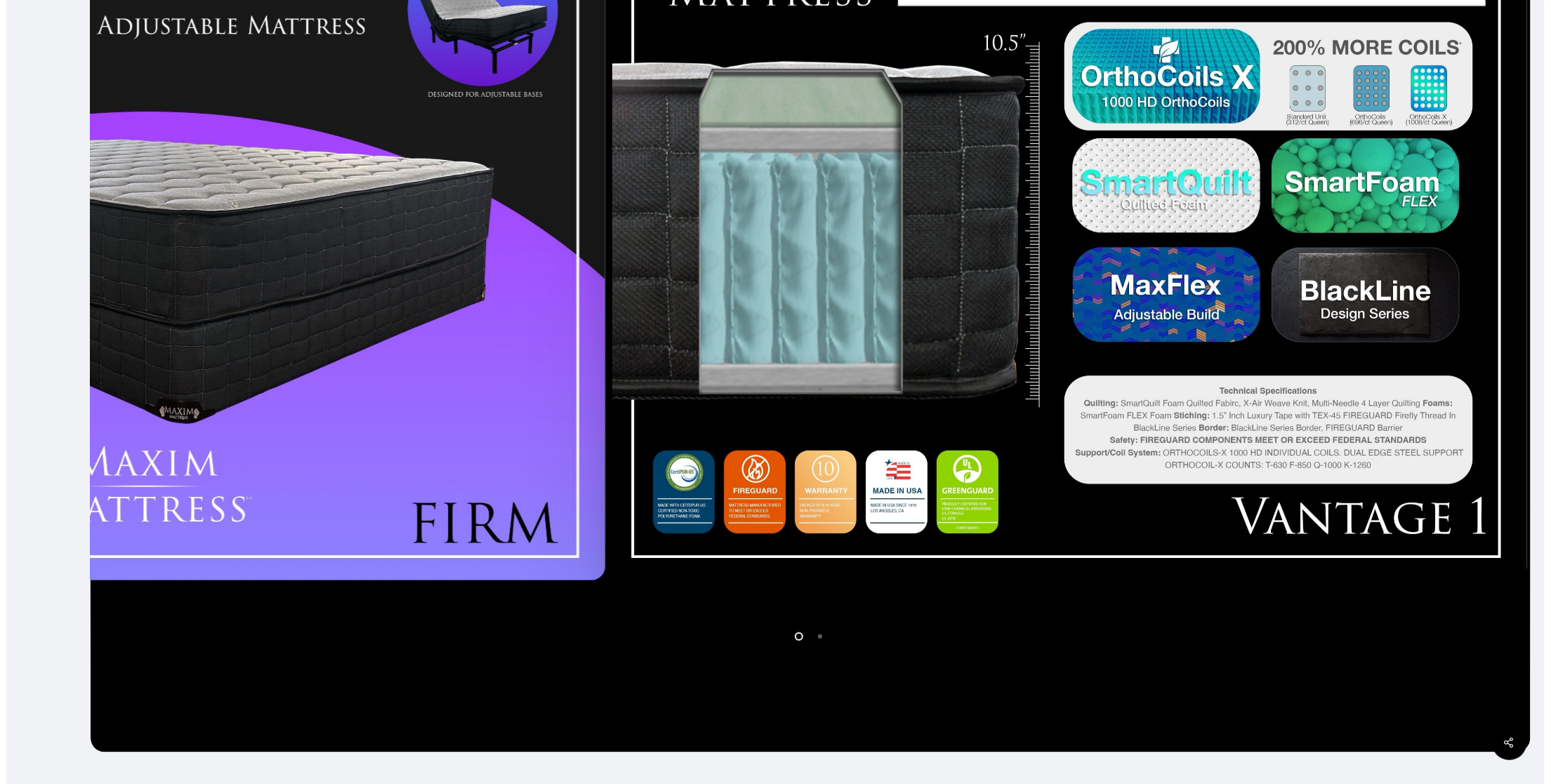
click at [667, 417] on div at bounding box center [1070, 226] width 922 height 724
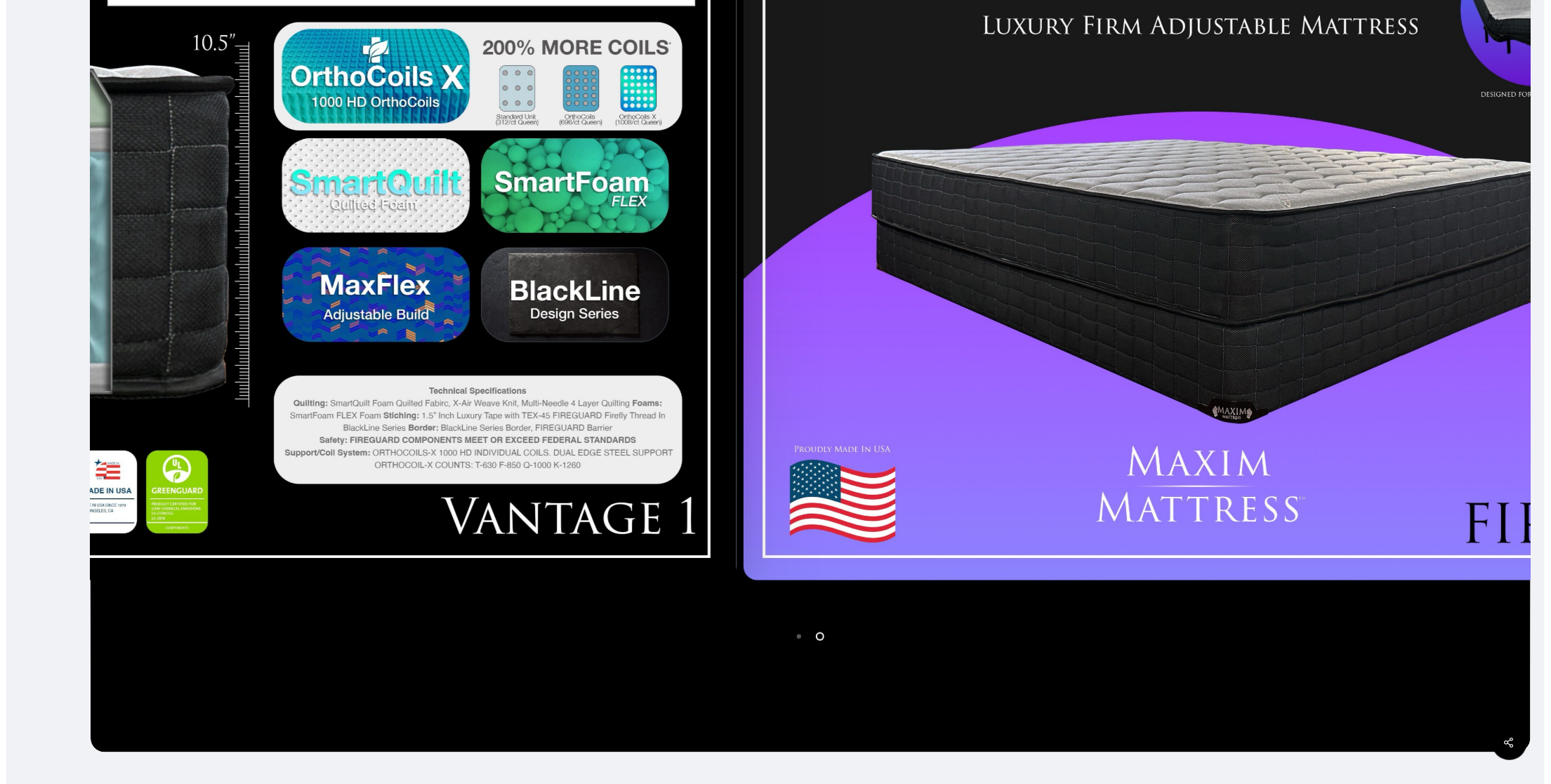
click at [783, 420] on div at bounding box center [1201, 226] width 922 height 724
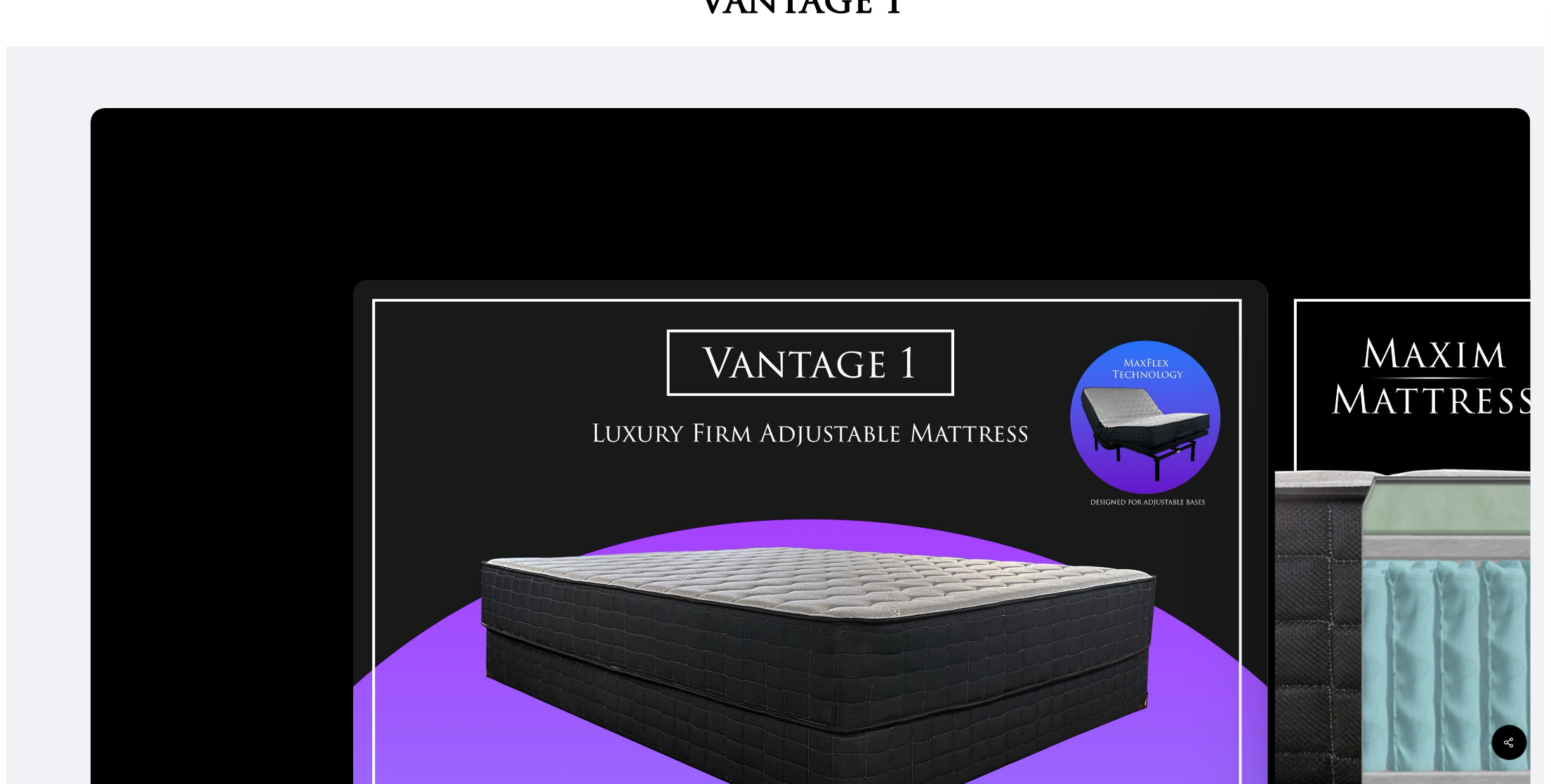
scroll to position [0, 0]
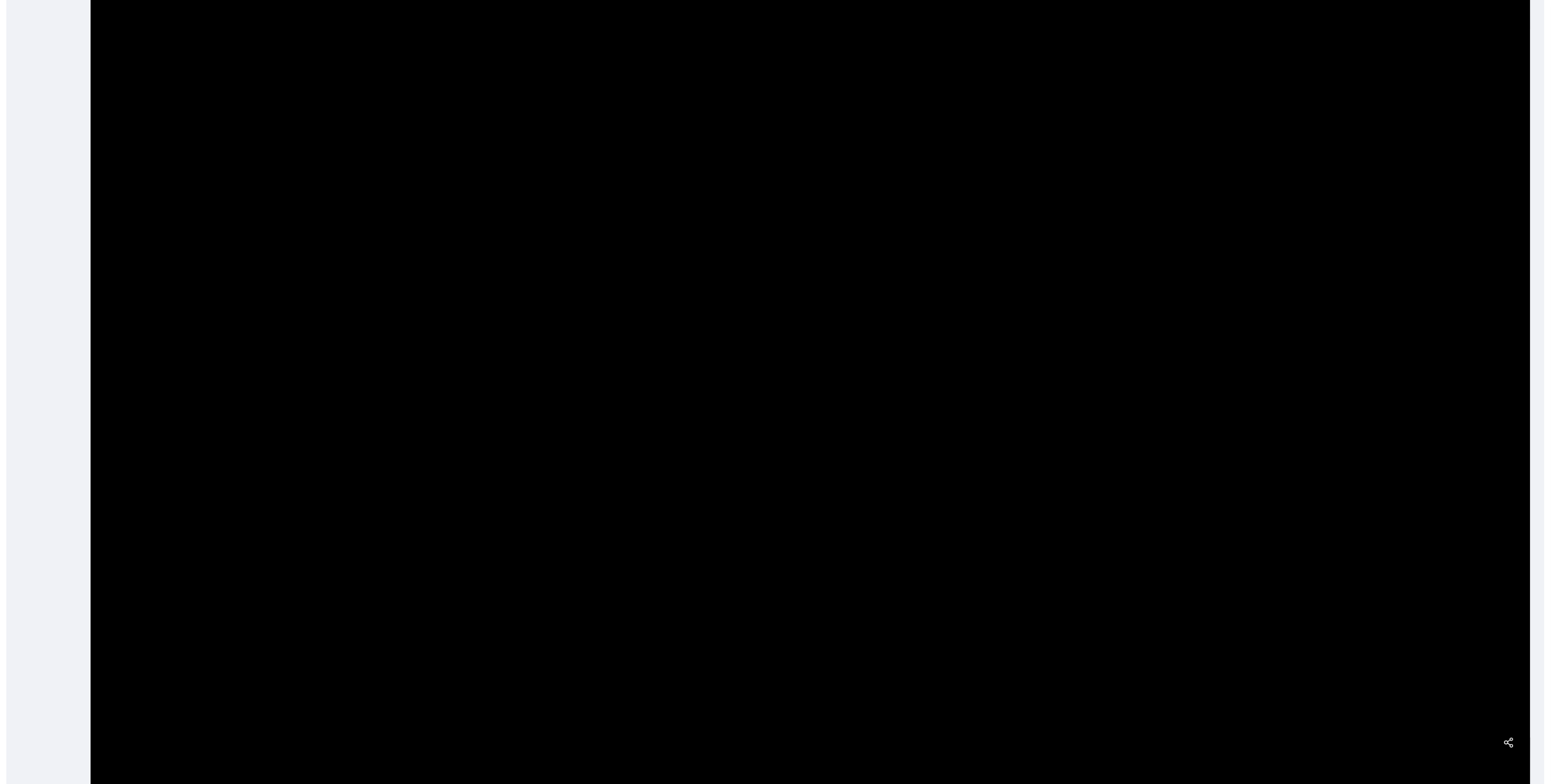
scroll to position [421, 0]
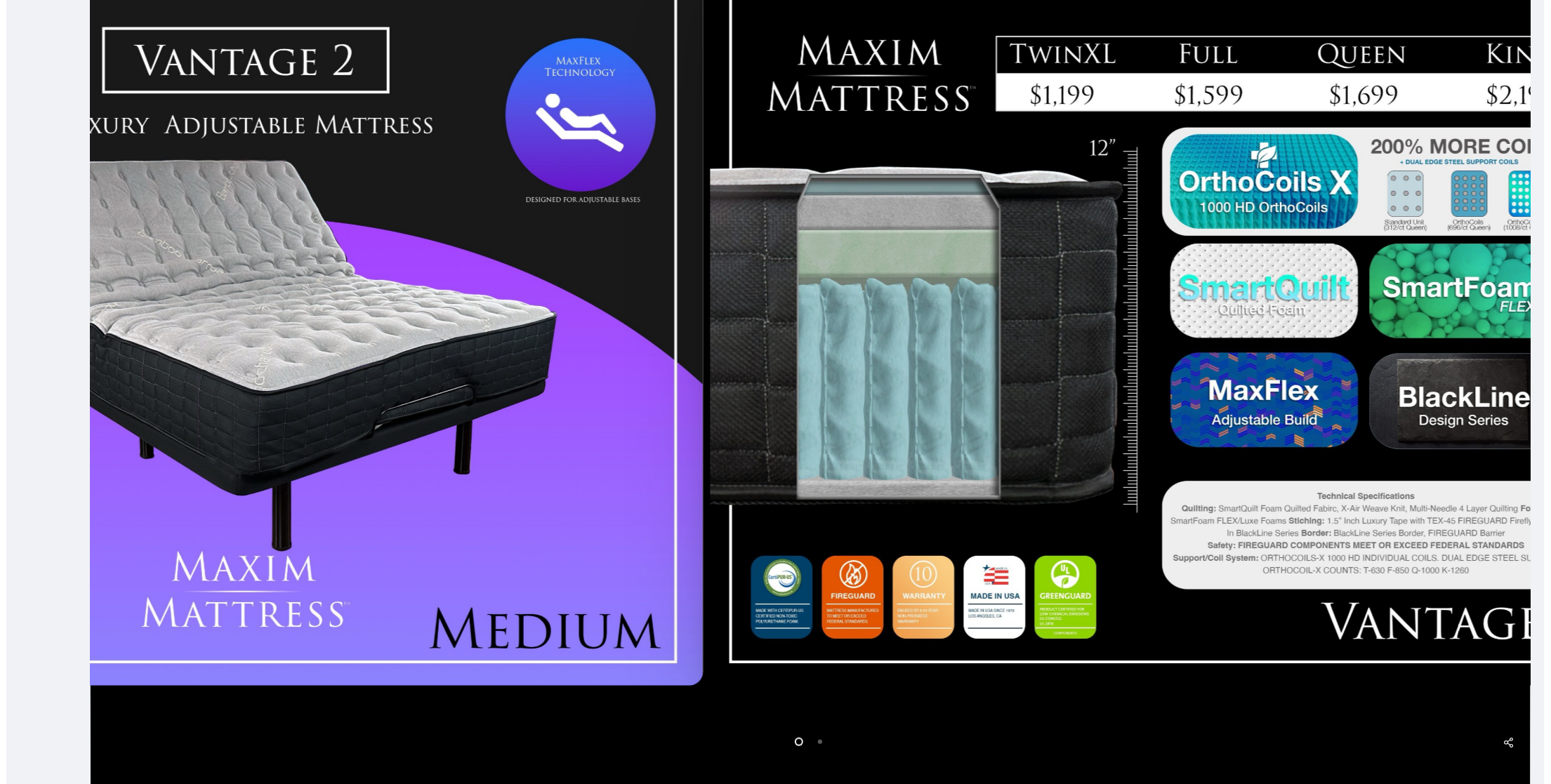
click at [707, 466] on div at bounding box center [1168, 331] width 922 height 724
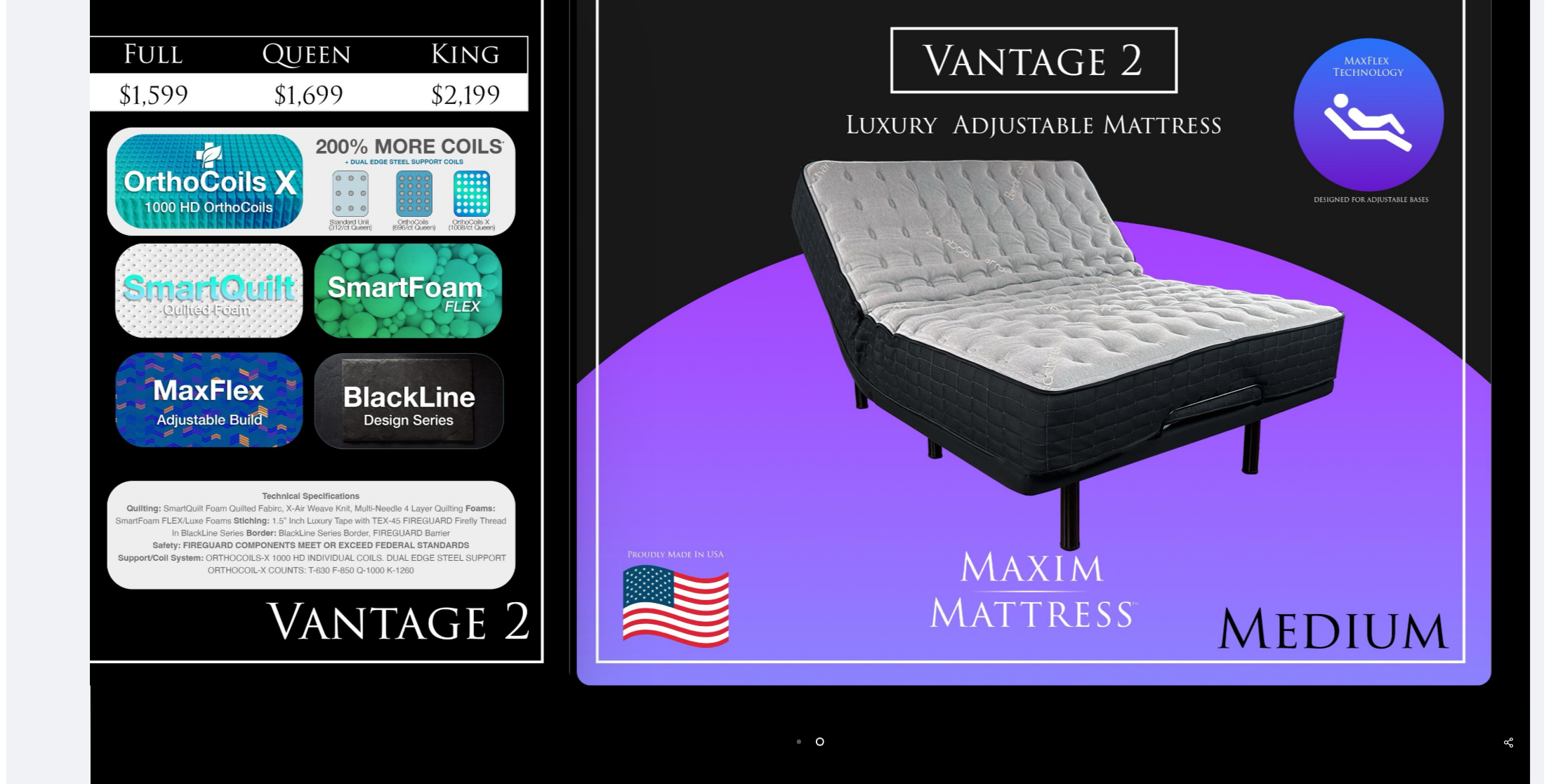
click at [579, 478] on div at bounding box center [1034, 331] width 922 height 724
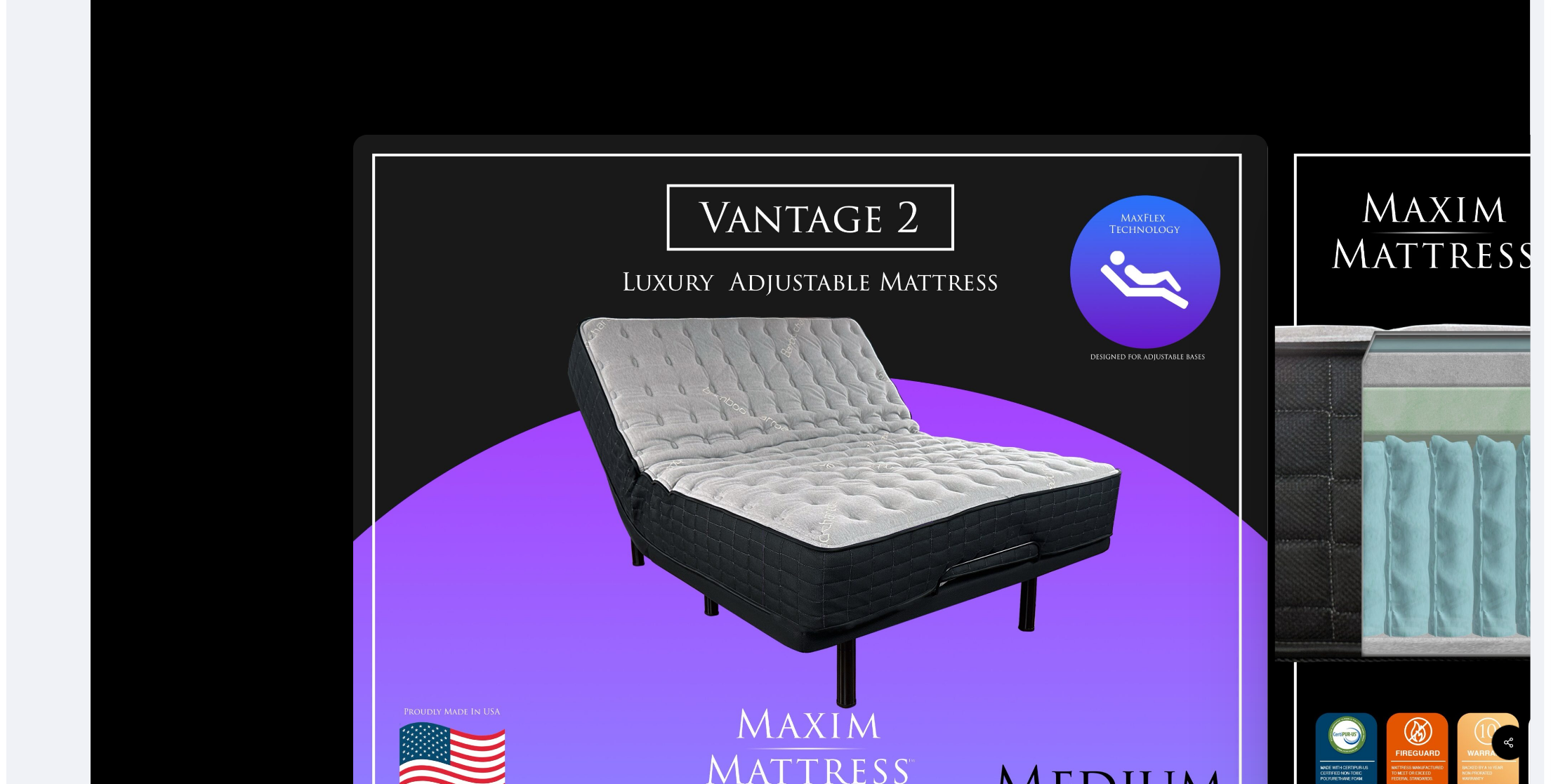
scroll to position [210, 0]
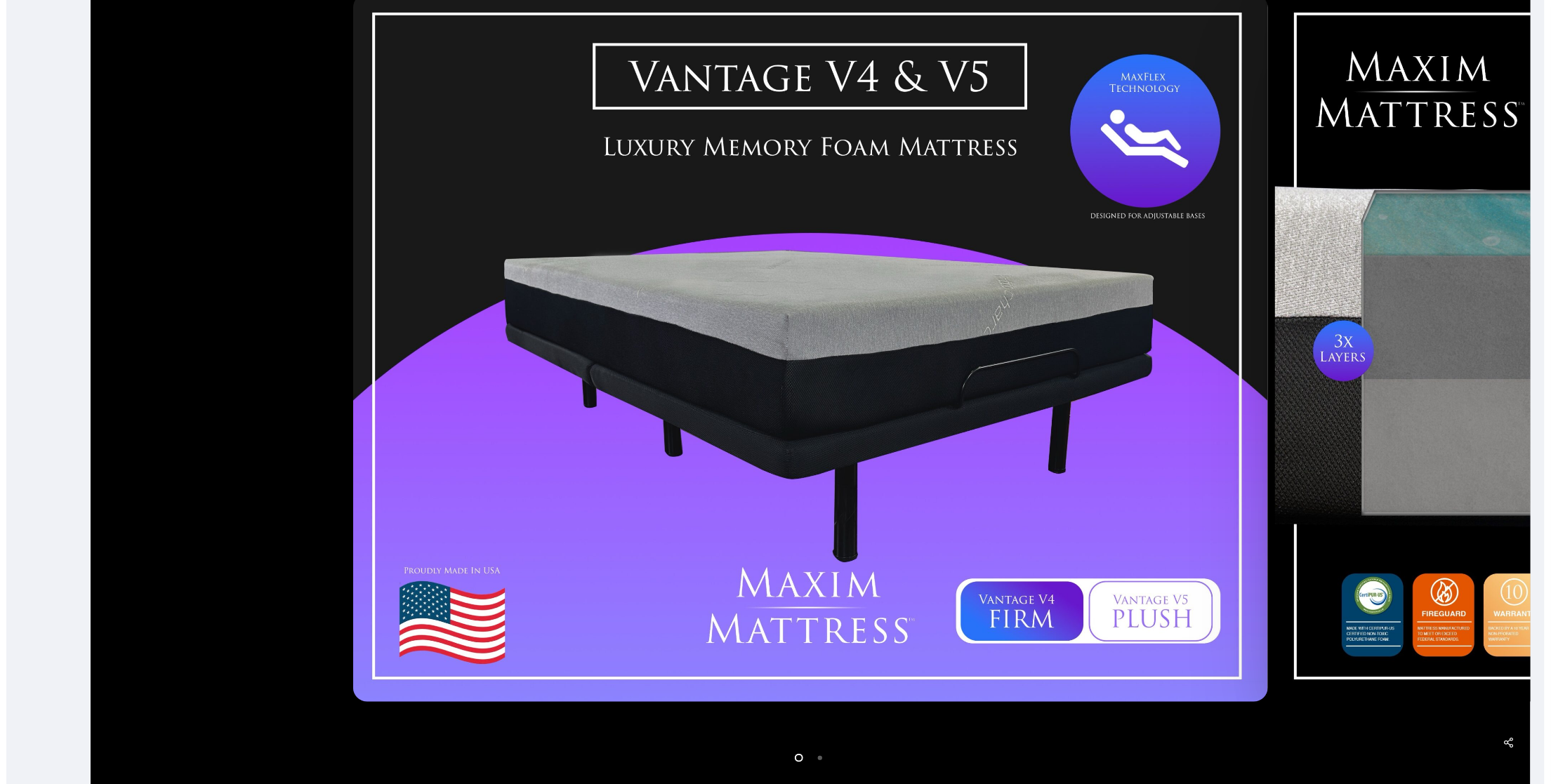
scroll to position [421, 0]
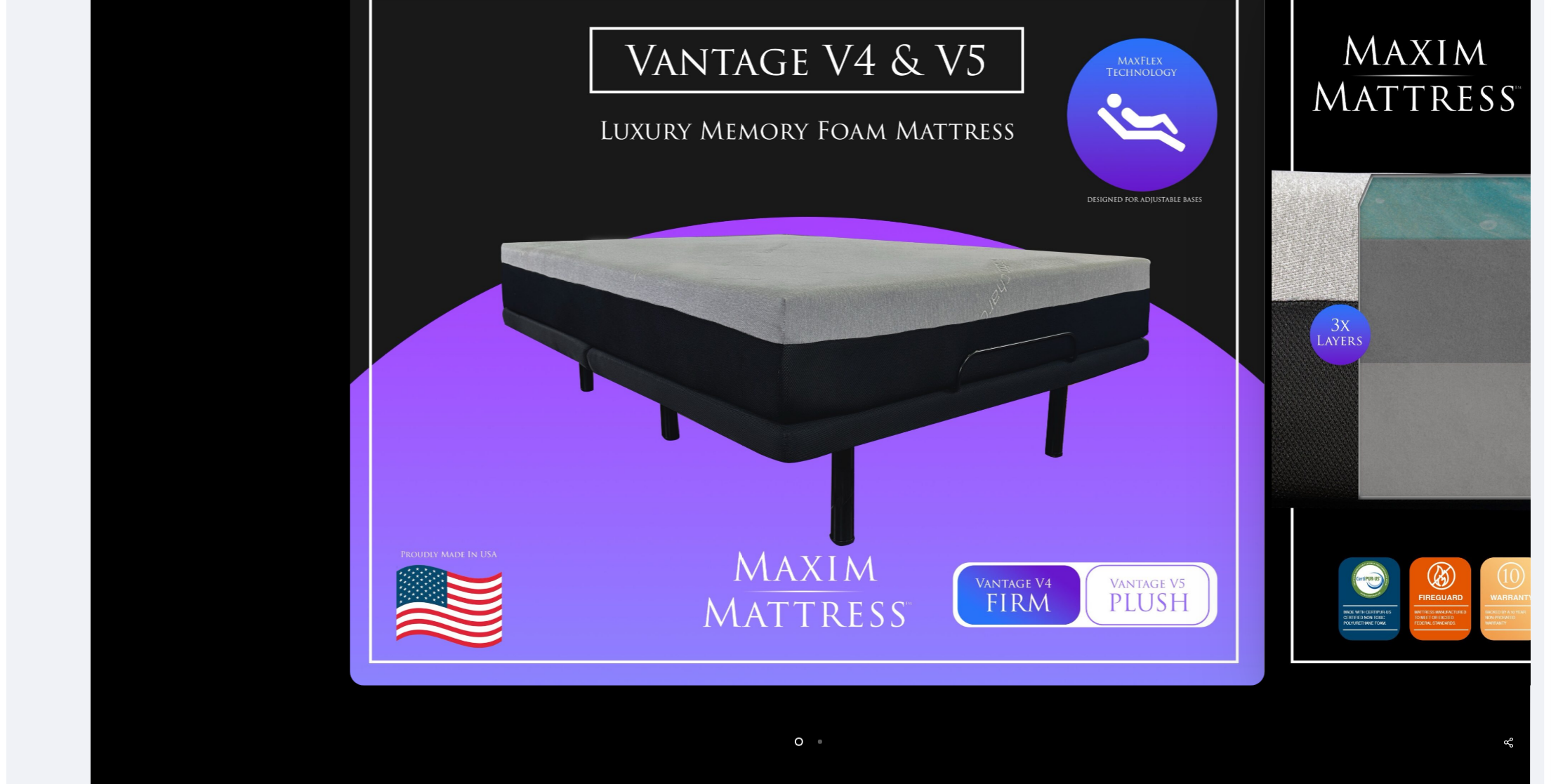
click at [763, 561] on div at bounding box center [807, 331] width 922 height 724
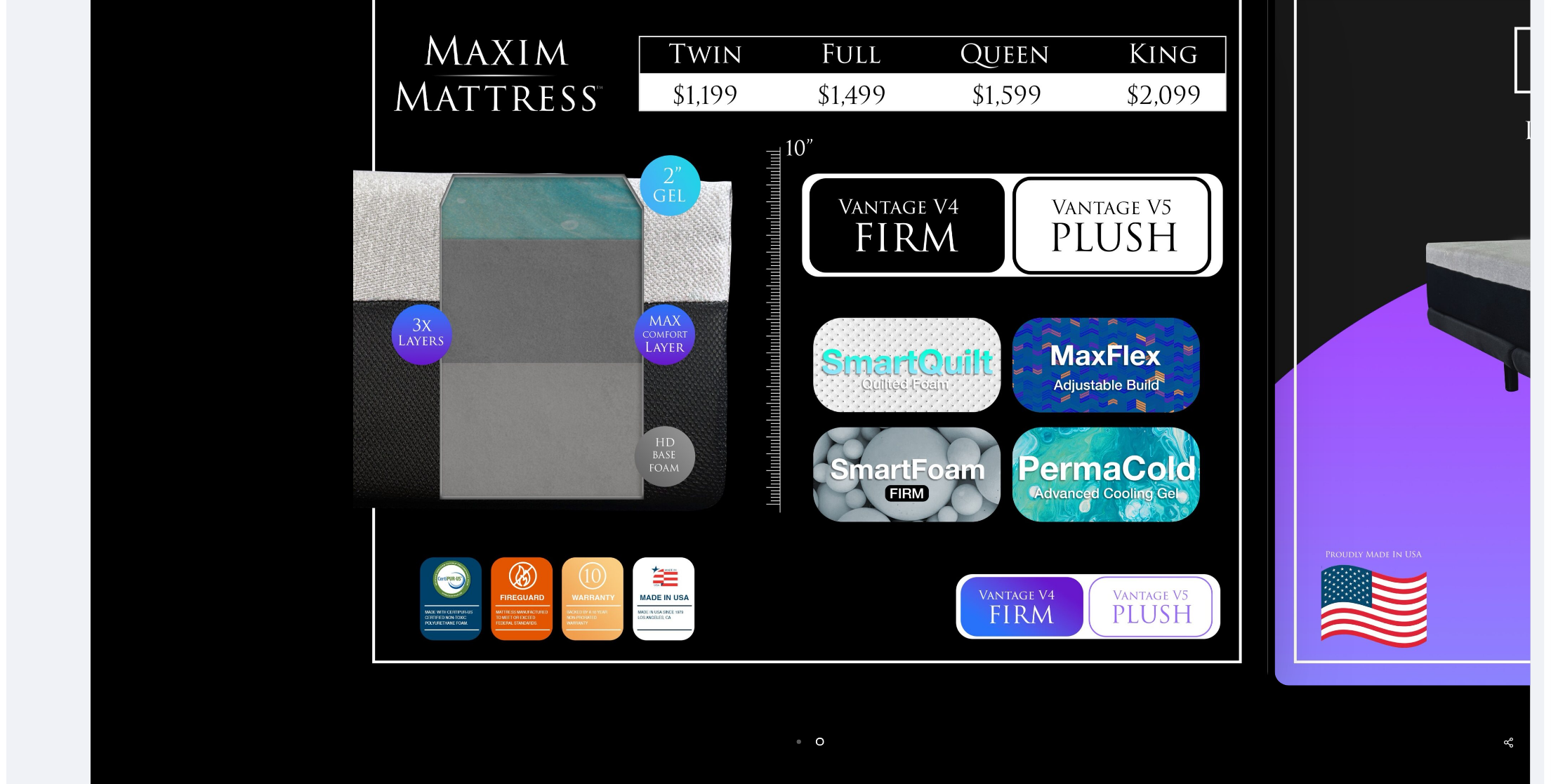
click at [883, 502] on img at bounding box center [810, 332] width 915 height 709
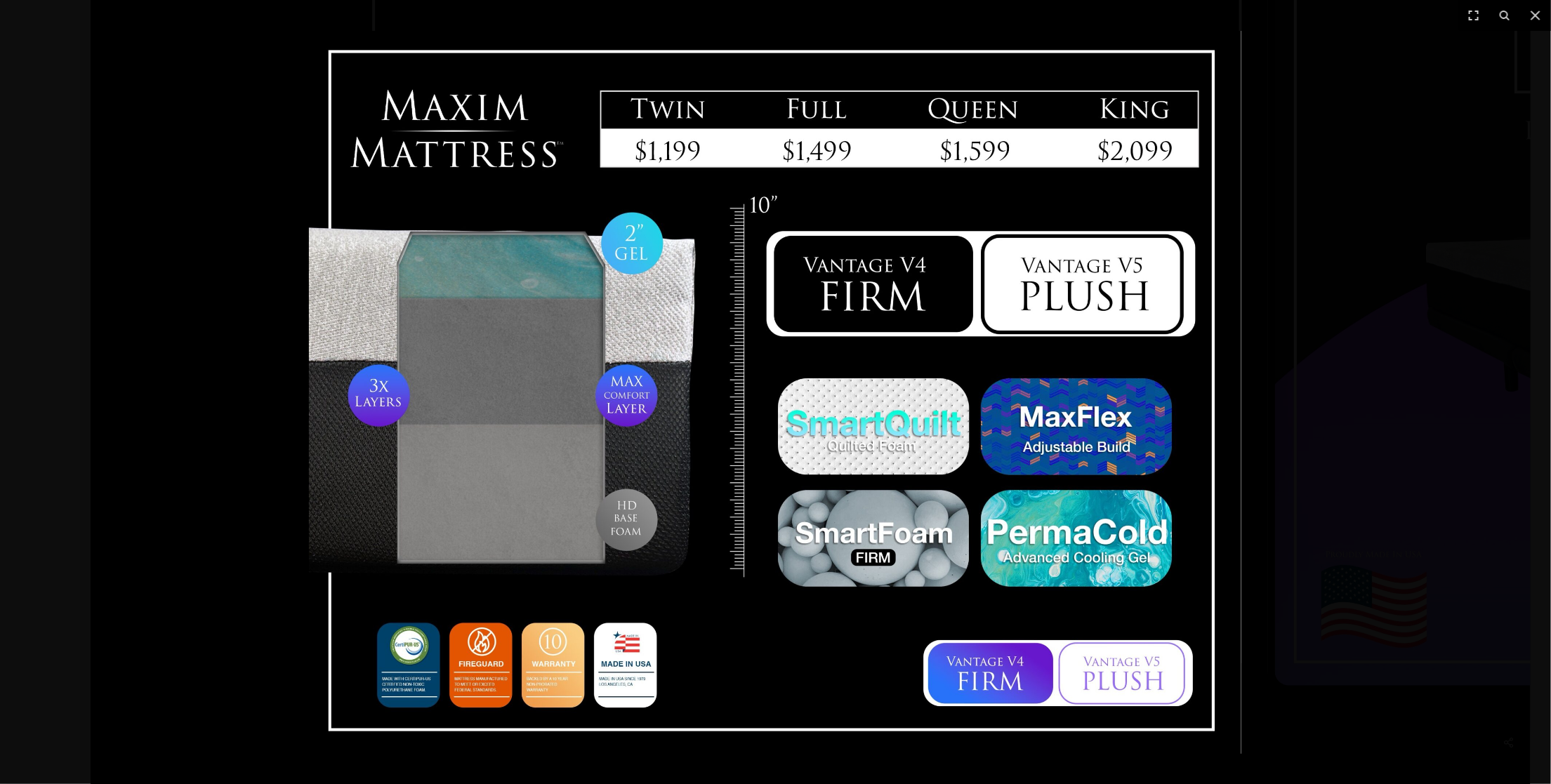
click at [1302, 290] on div at bounding box center [776, 392] width 1551 height 784
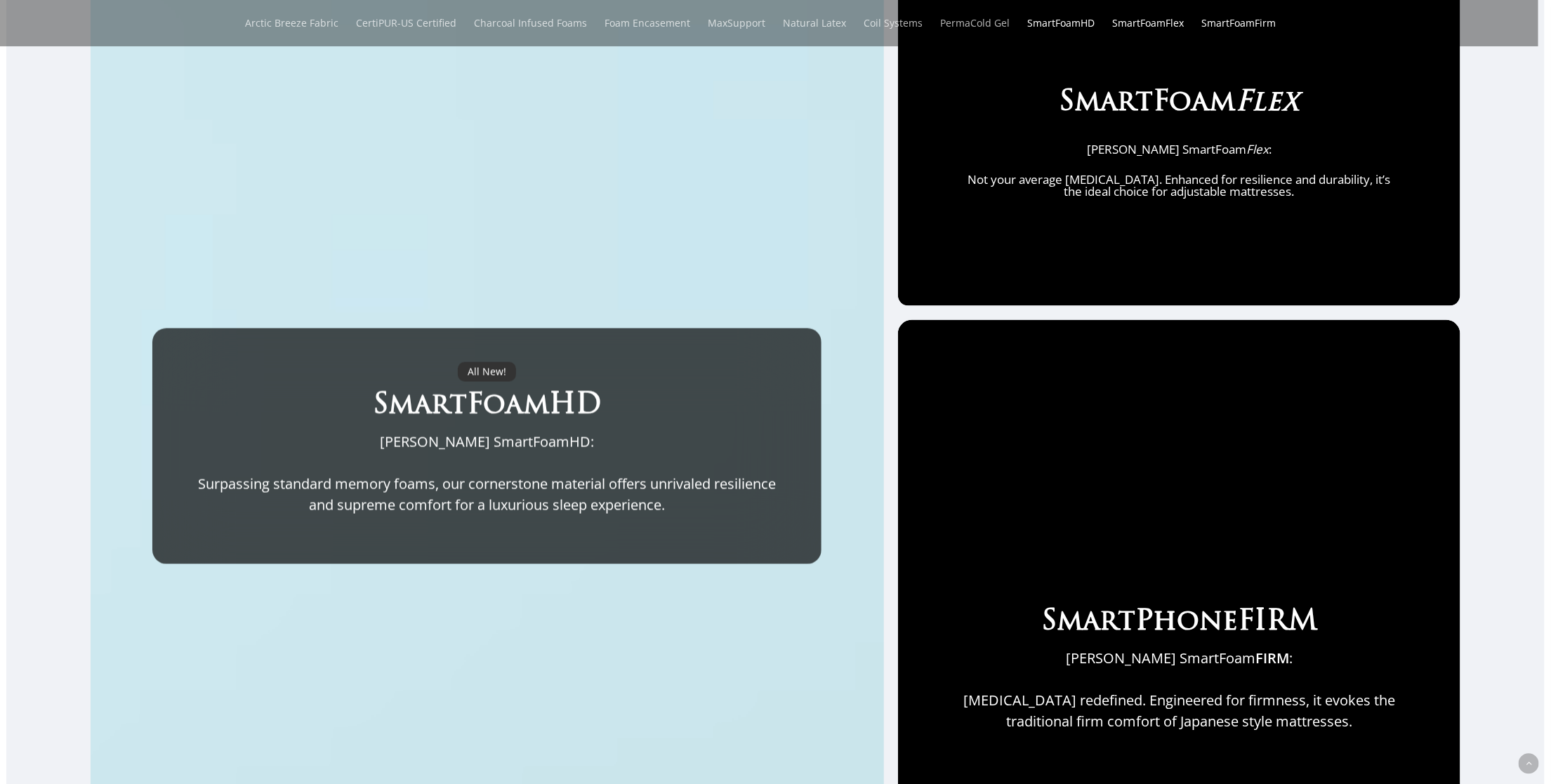
scroll to position [1264, 0]
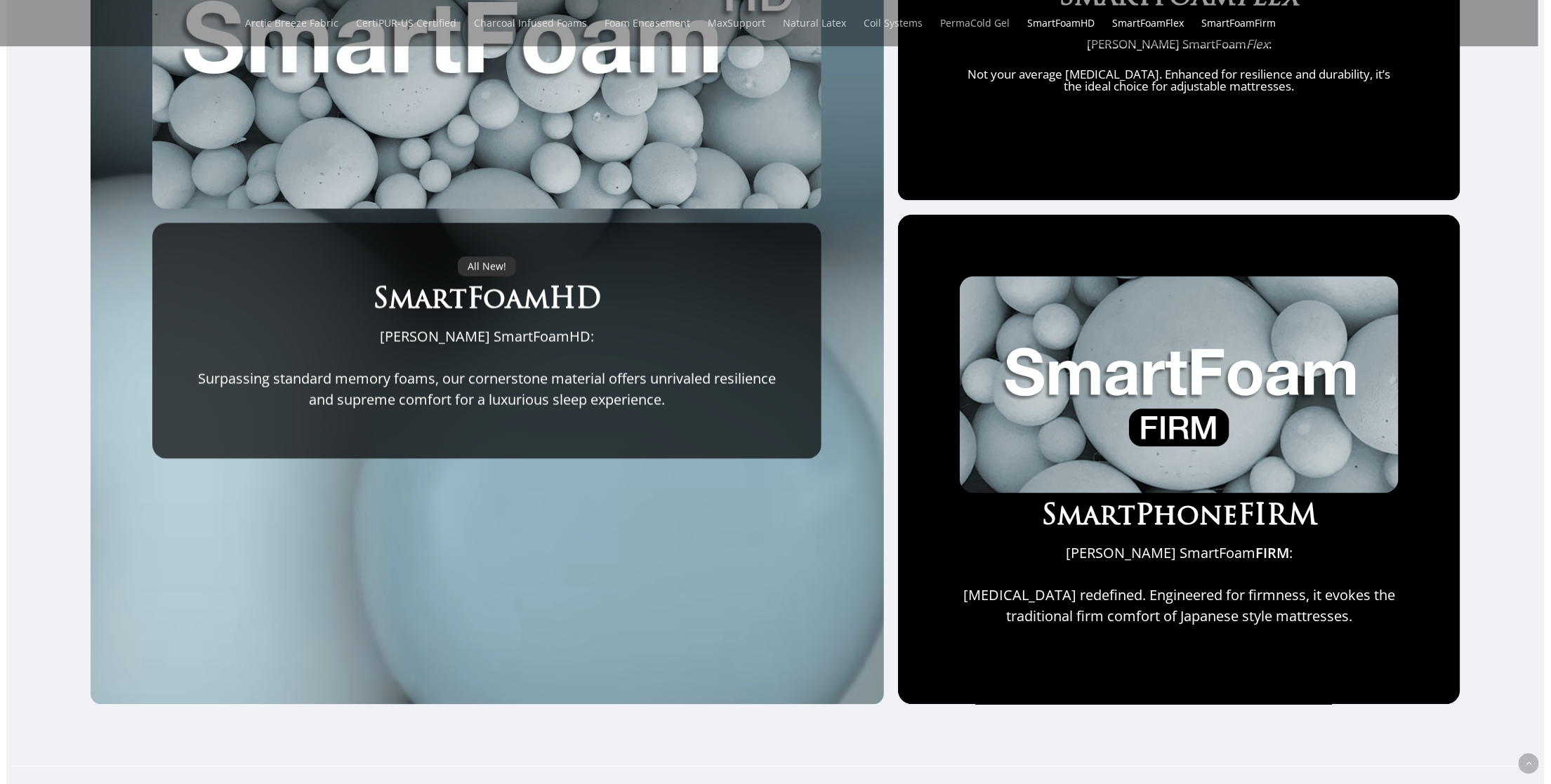
drag, startPoint x: 24, startPoint y: 502, endPoint x: 34, endPoint y: 498, distance: 10.8
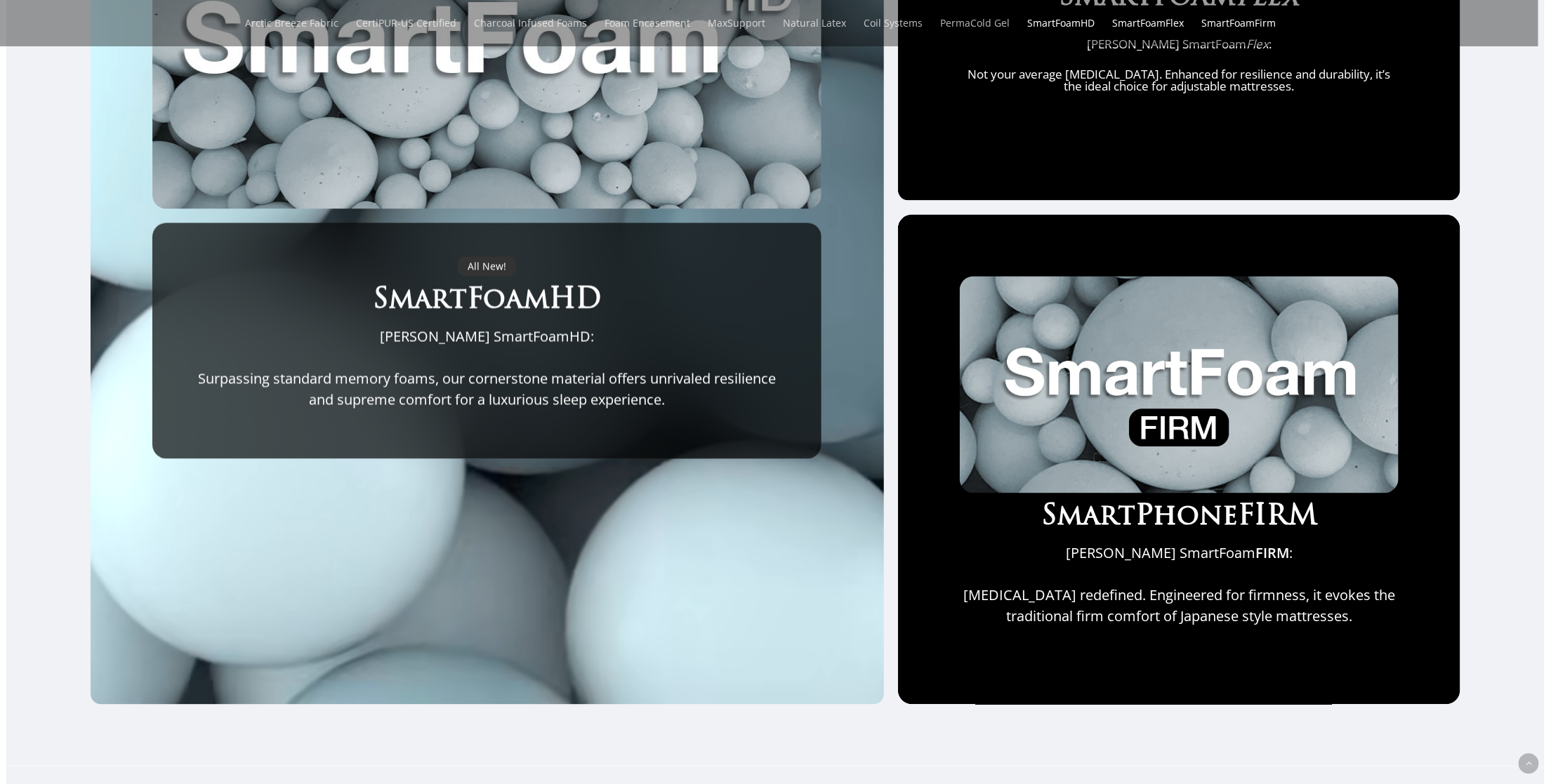
click at [24, 502] on div "All New! SmartFoamHD Maxim Mattress SmartFoamHD: Surpassing standard memory foa…" at bounding box center [776, 169] width 1538 height 1072
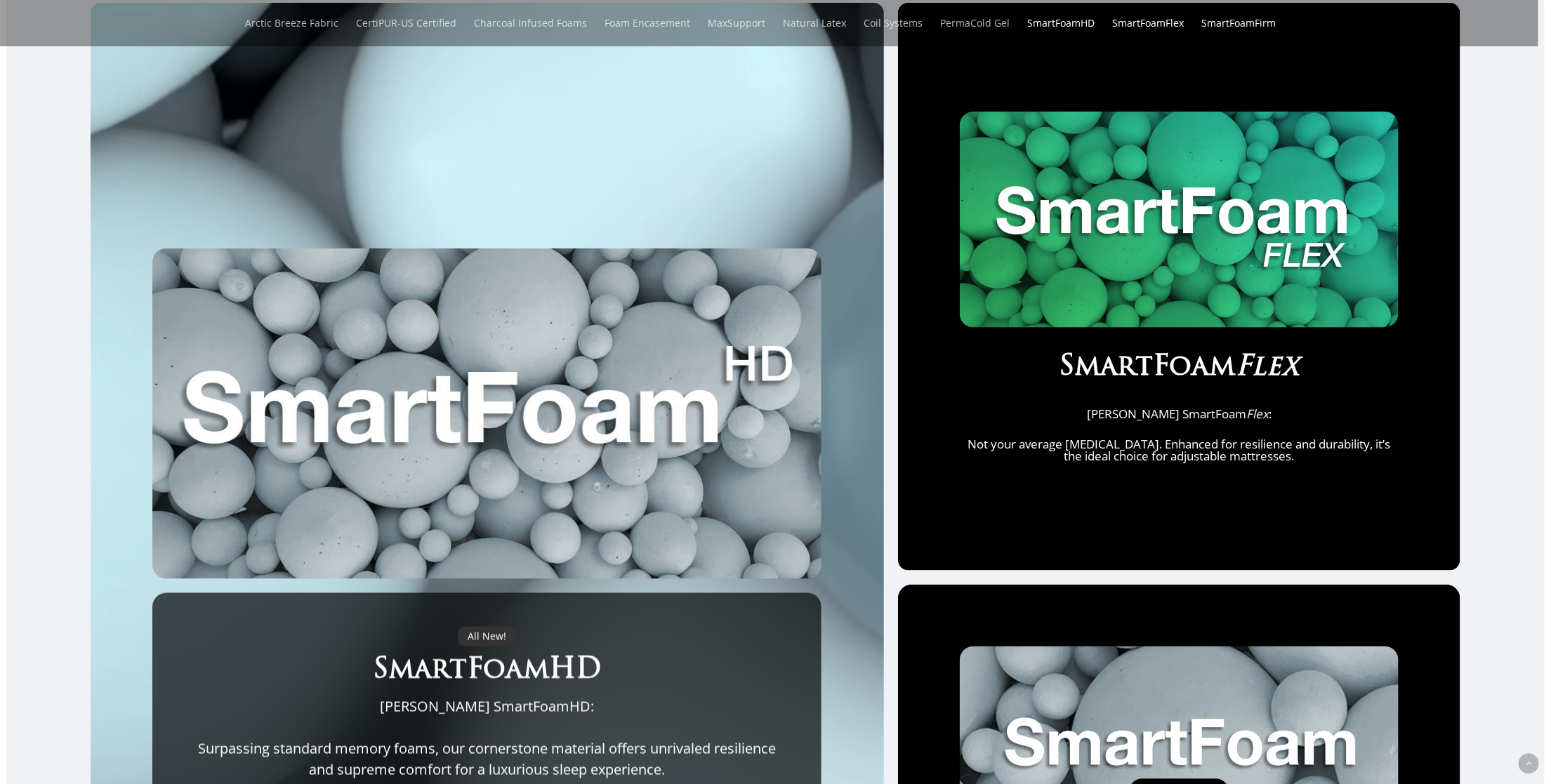
scroll to position [843, 0]
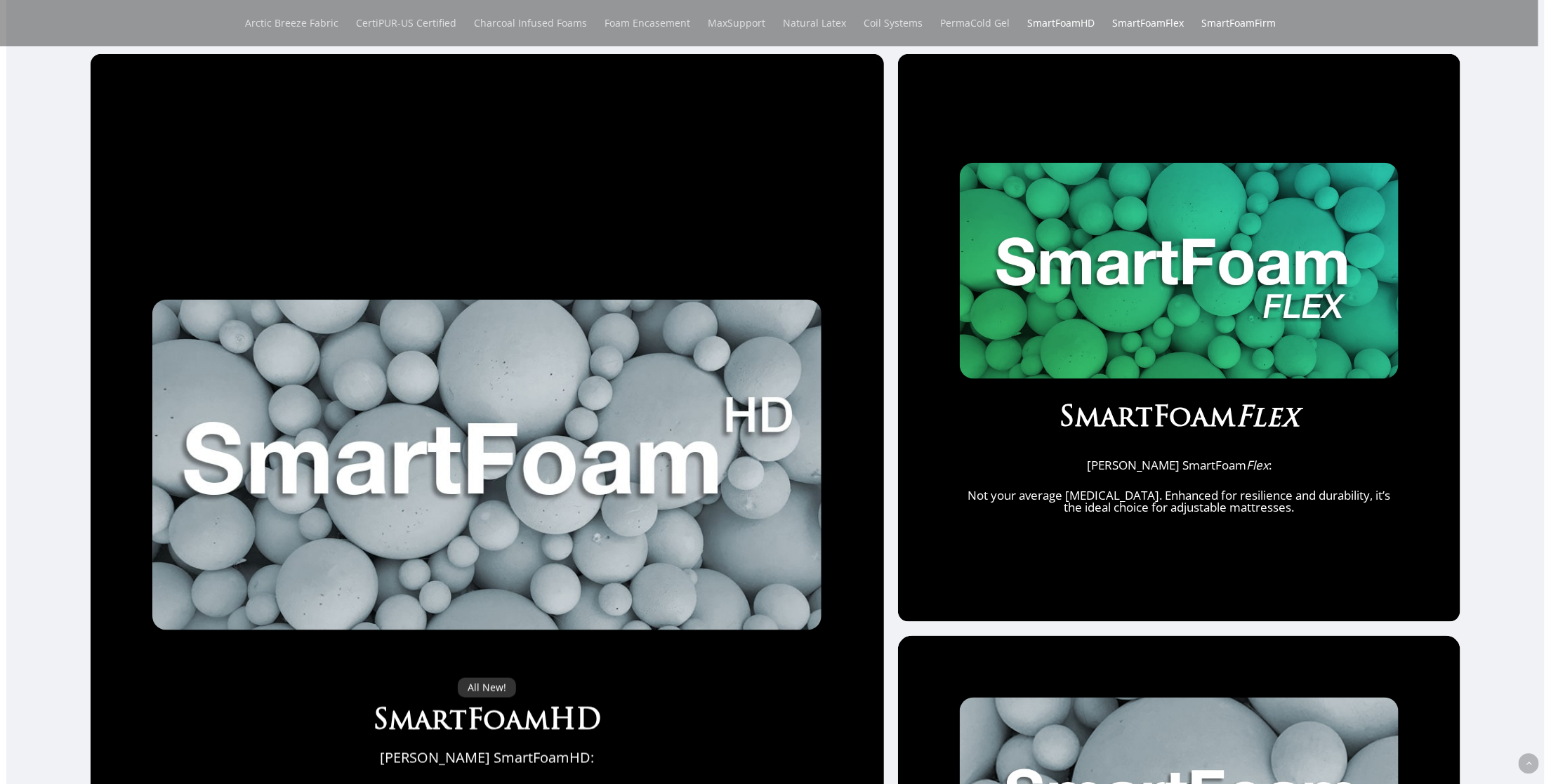
click at [1216, 365] on img at bounding box center [1179, 271] width 439 height 217
click at [1185, 405] on div "SmartFoam Flex Maxim Mattress SmartFoam Flex : Not your average [MEDICAL_DATA].…" at bounding box center [1179, 338] width 439 height 351
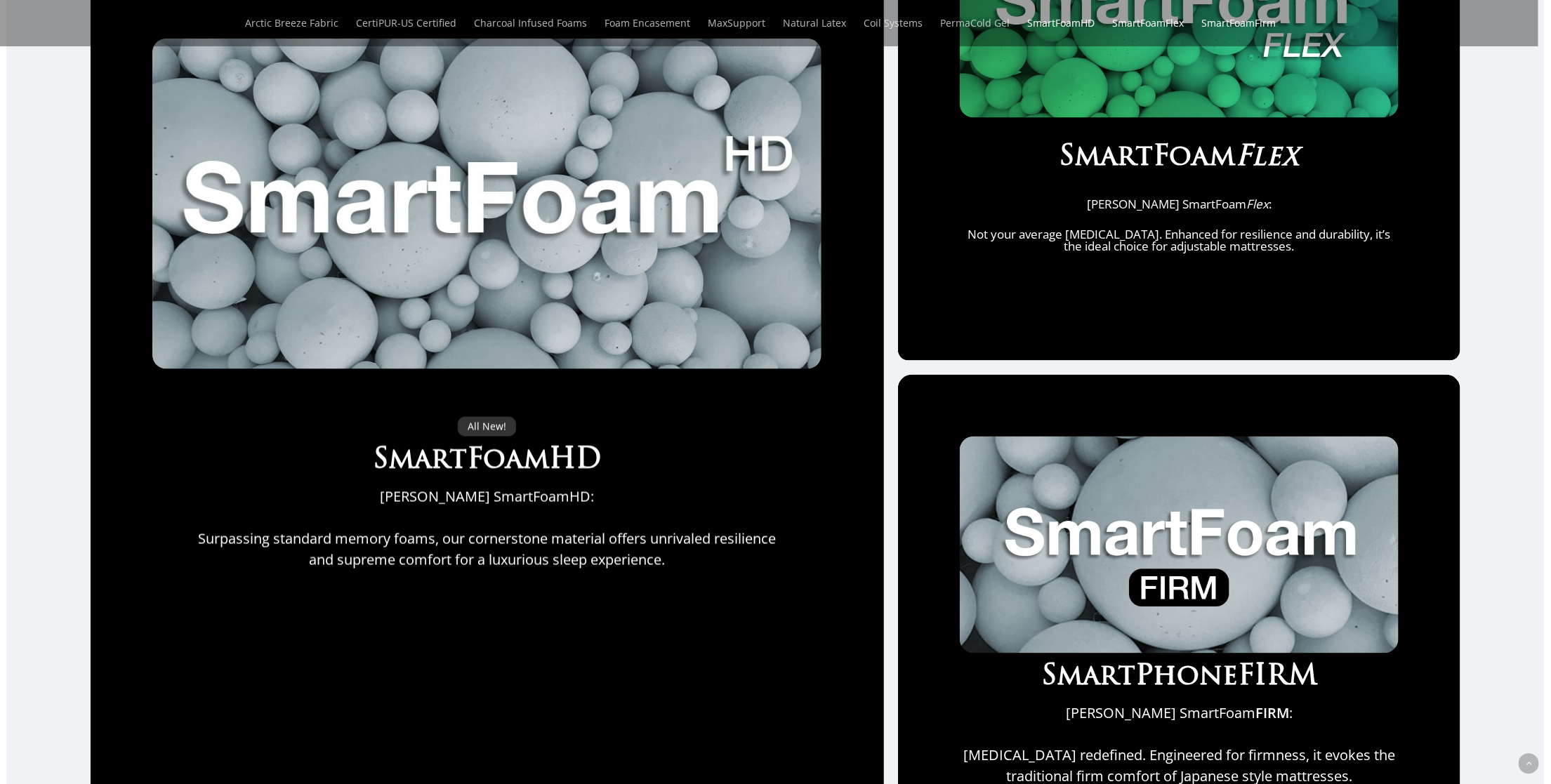
scroll to position [876, 0]
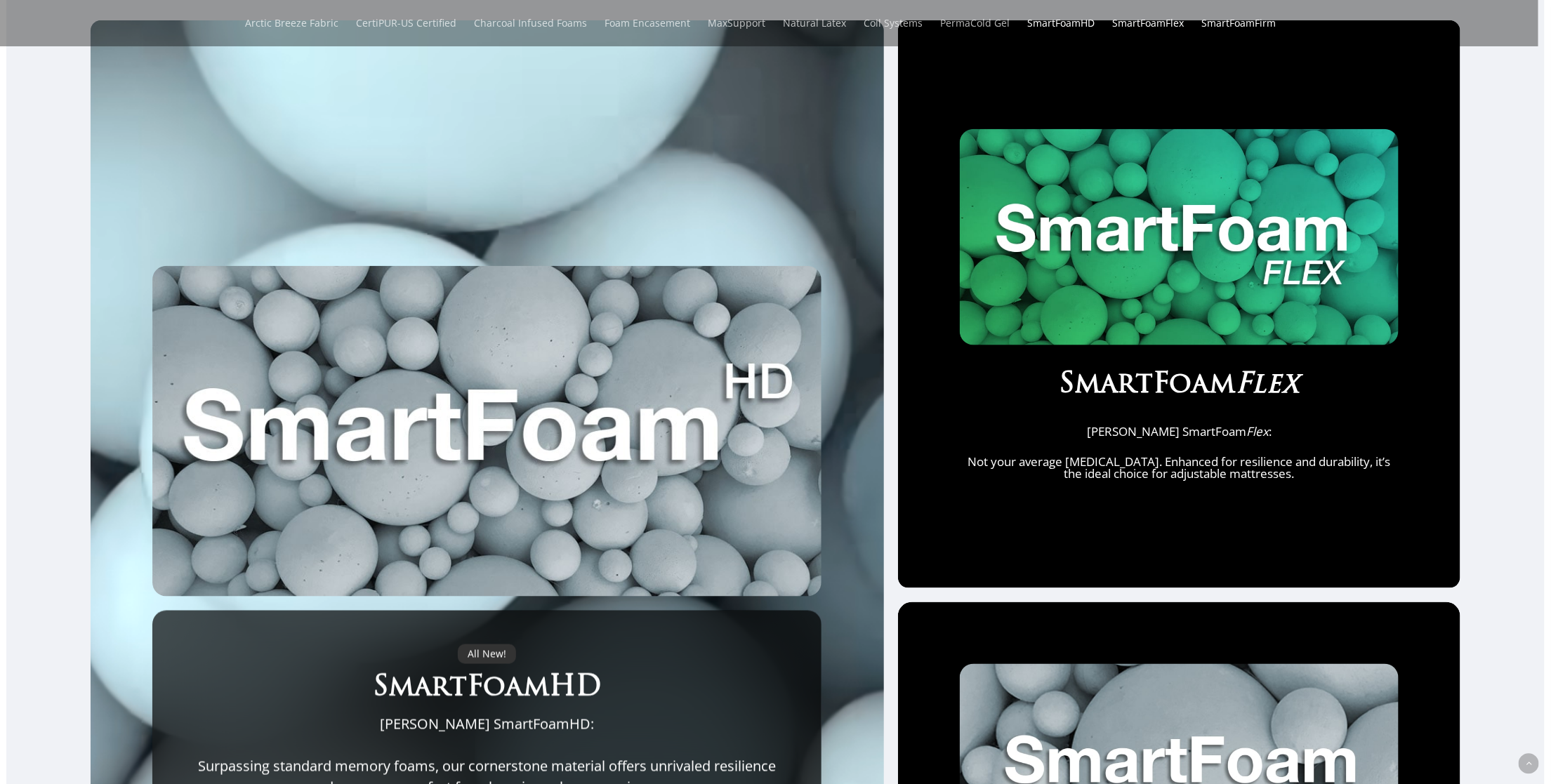
click at [515, 559] on img at bounding box center [488, 431] width 670 height 331
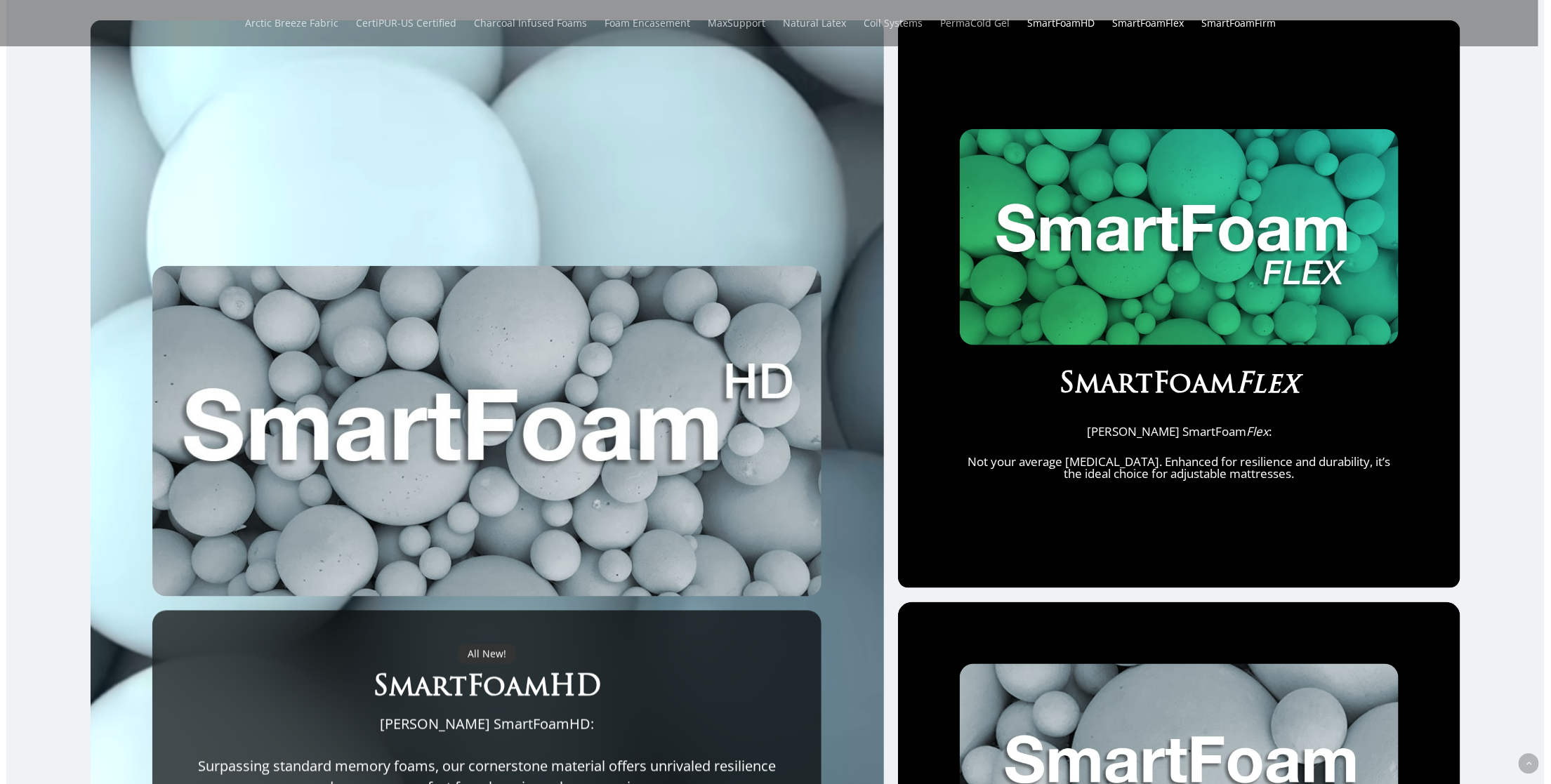
click at [478, 683] on h3 "SmartFoamHD" at bounding box center [488, 689] width 603 height 37
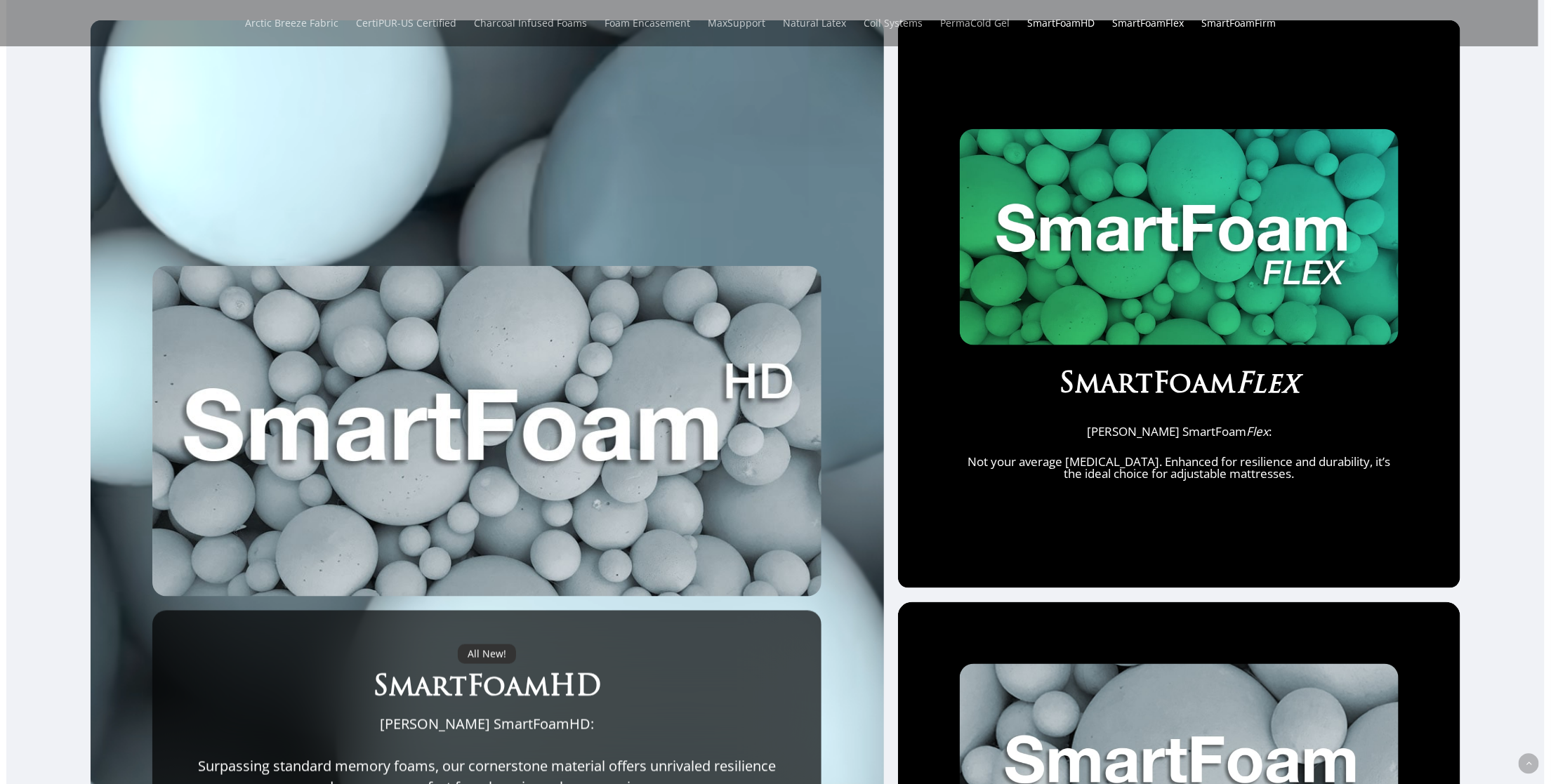
click at [491, 725] on div "All New! SmartFoamHD Maxim Mattress SmartFoamHD: Surpassing standard memory foa…" at bounding box center [488, 729] width 603 height 169
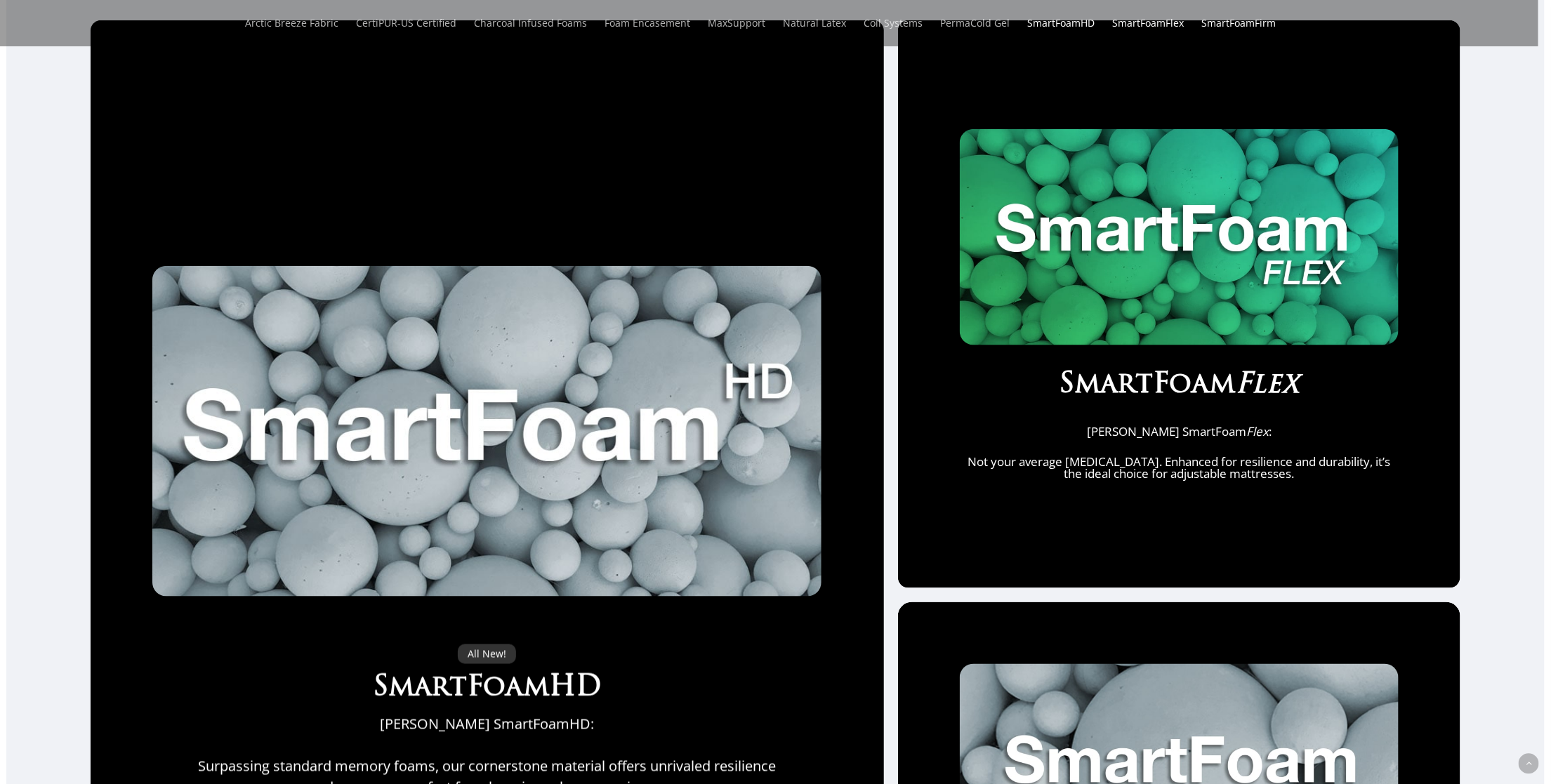
click at [1241, 332] on img at bounding box center [1179, 237] width 439 height 217
click at [1209, 341] on img at bounding box center [1179, 237] width 439 height 217
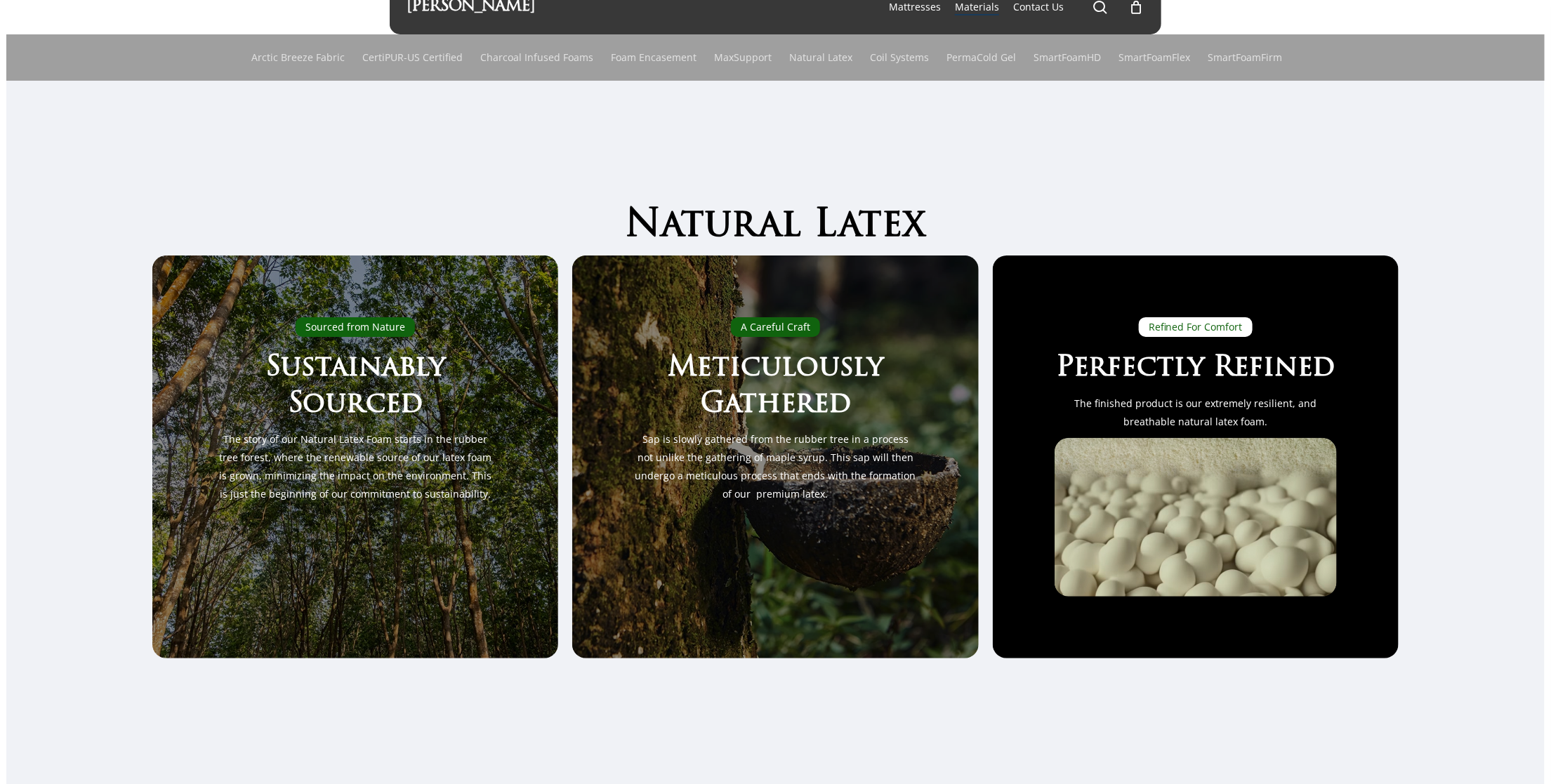
scroll to position [0, 0]
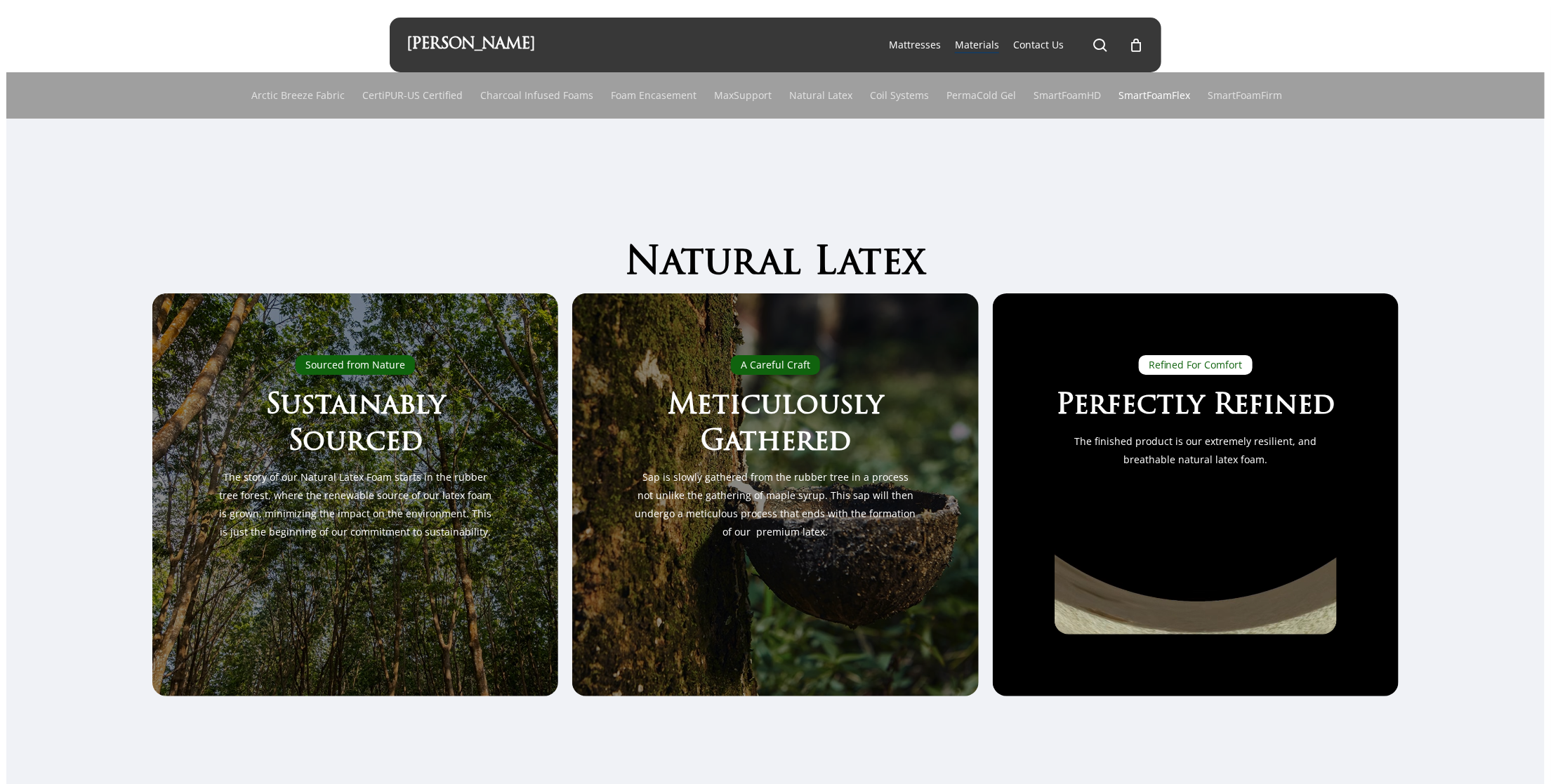
click at [1146, 92] on link "SmartFoamFlex" at bounding box center [1155, 95] width 72 height 46
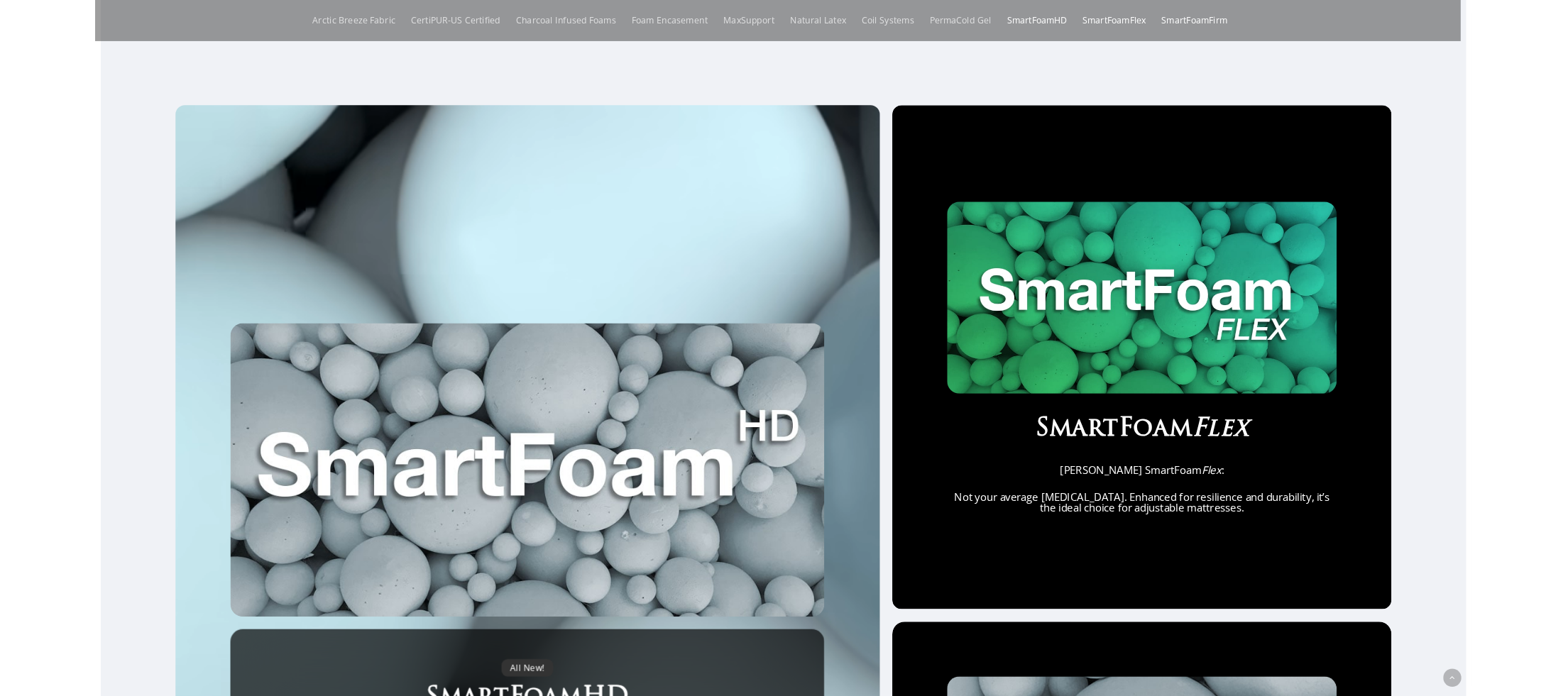
scroll to position [819, 0]
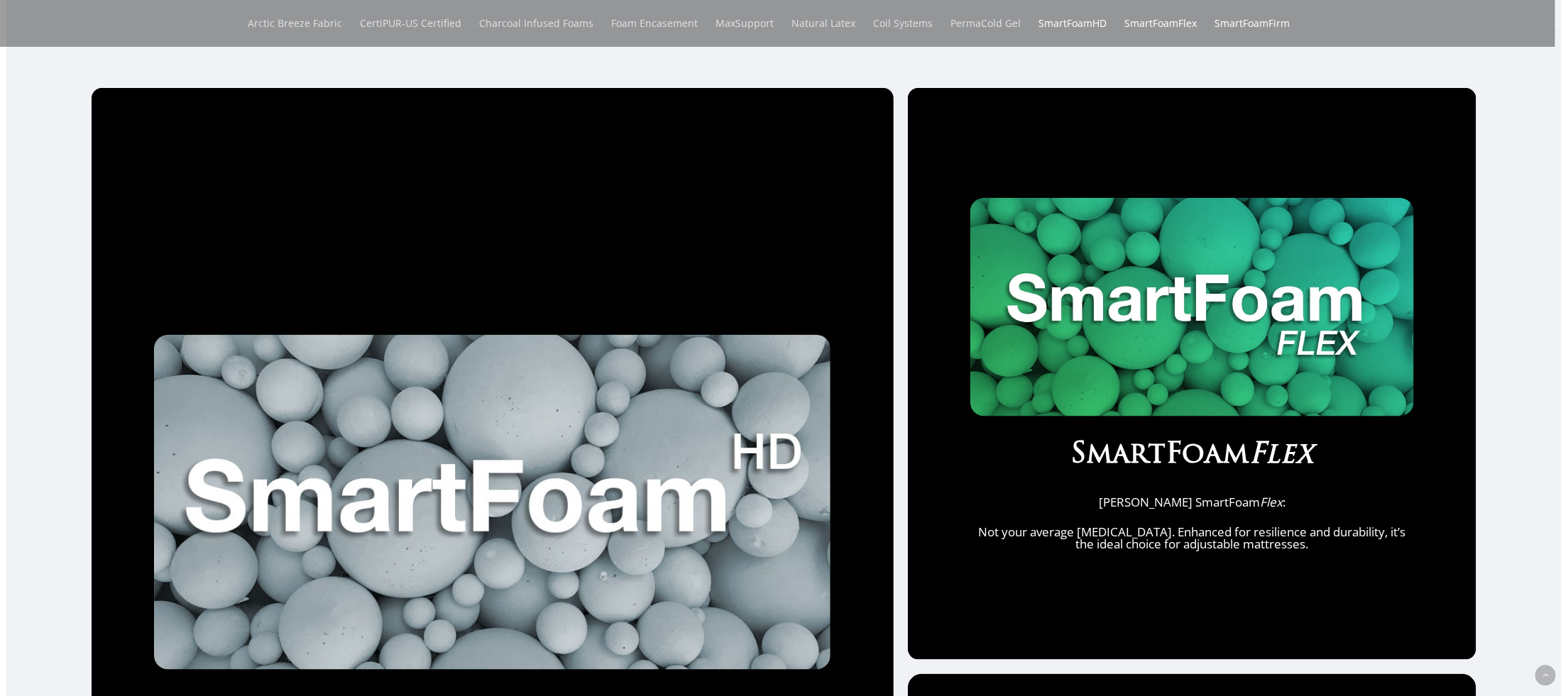
click at [1545, 130] on div "All New! SmartFoamHD Maxim Mattress SmartFoamHD: Surpassing standard memory foa…" at bounding box center [784, 628] width 1555 height 1081
click at [1515, 490] on div "All New! SmartFoamHD Maxim Mattress SmartFoamHD: Surpassing standard memory foa…" at bounding box center [784, 628] width 1555 height 1081
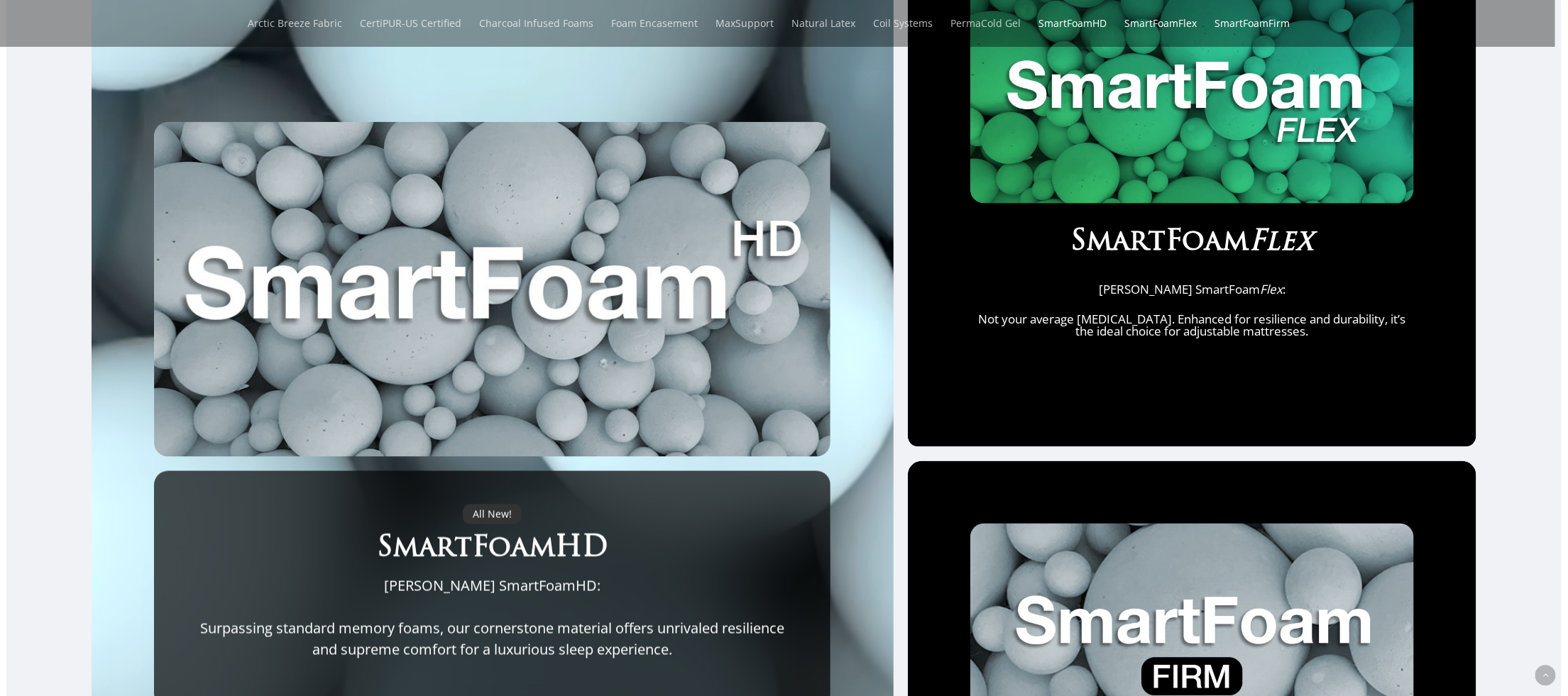
scroll to position [1244, 0]
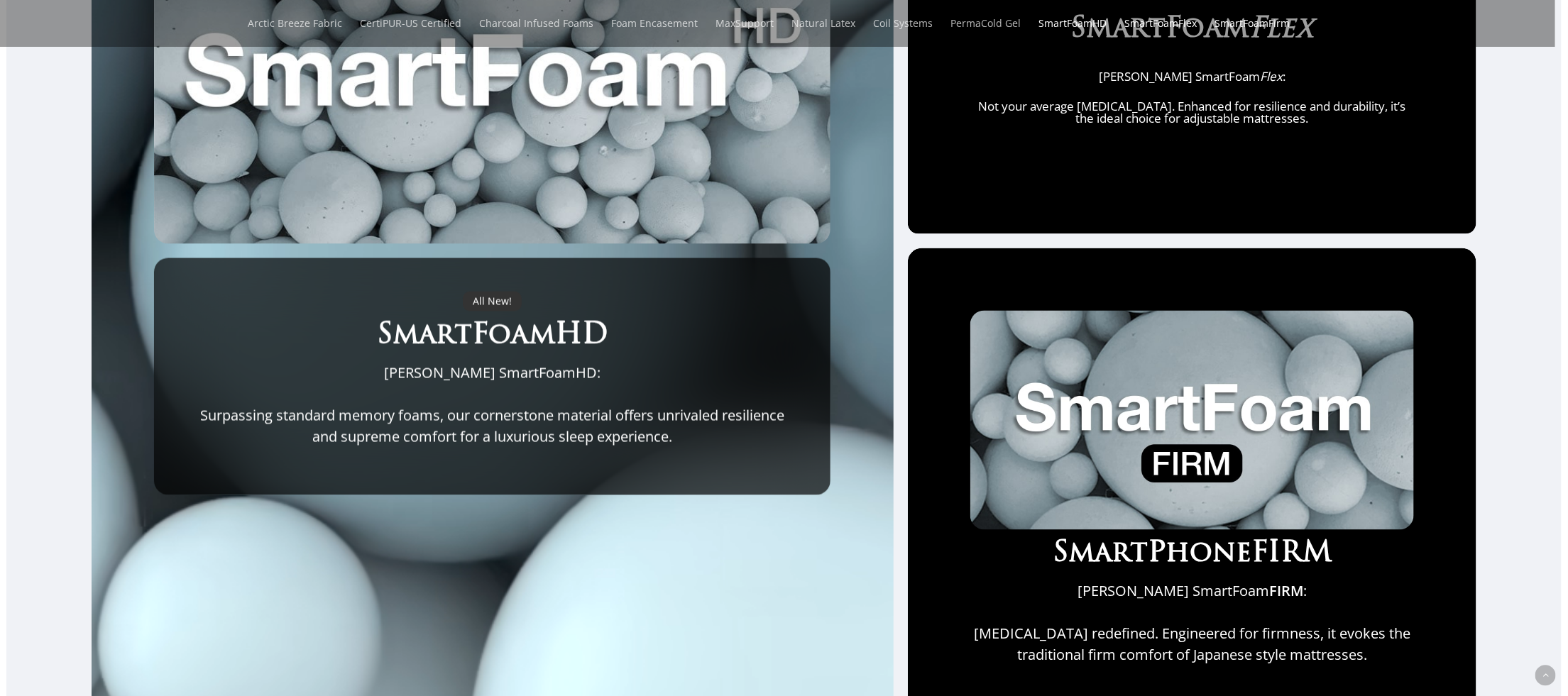
click at [942, 600] on div "SmartPhone FIRM Maxim Mattress SmartFoam FIRM : [MEDICAL_DATA] redefined. Engin…" at bounding box center [1193, 495] width 570 height 494
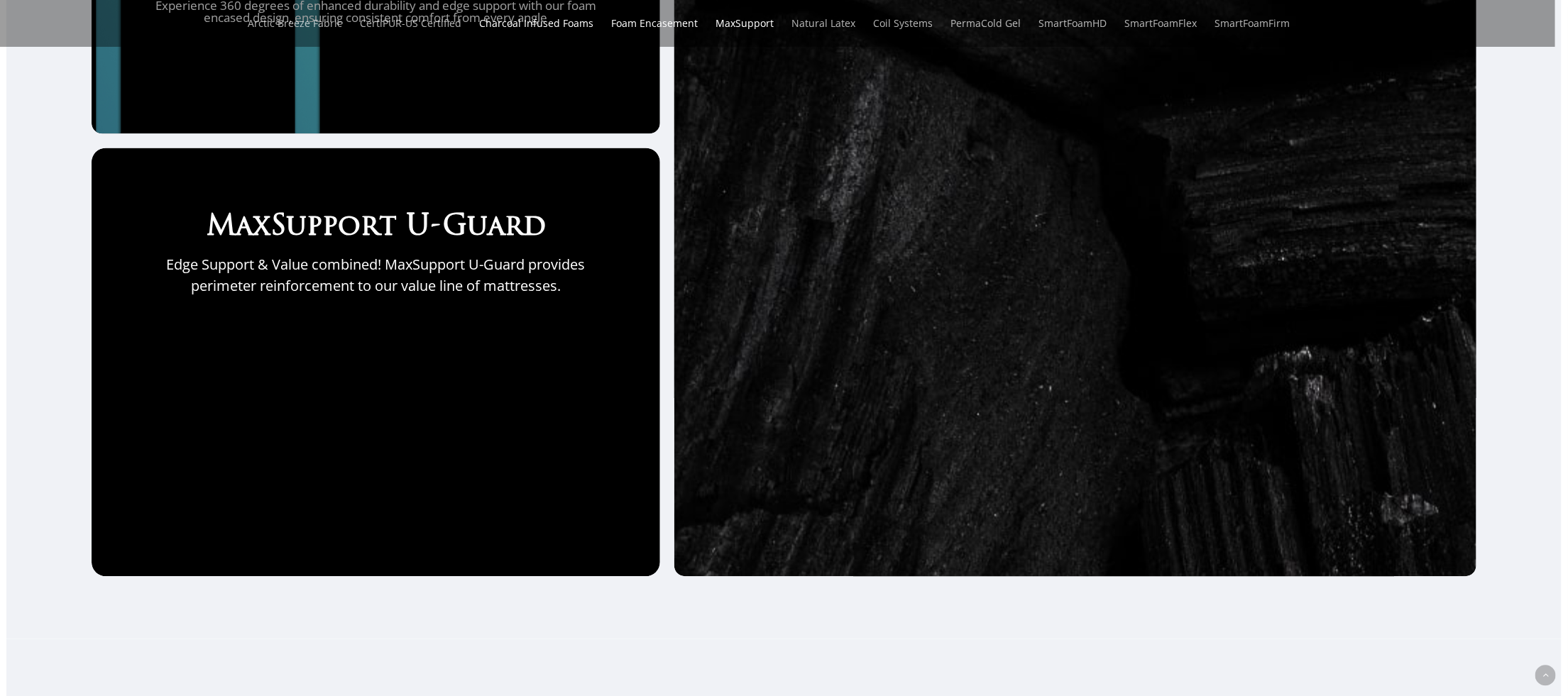
scroll to position [4700, 0]
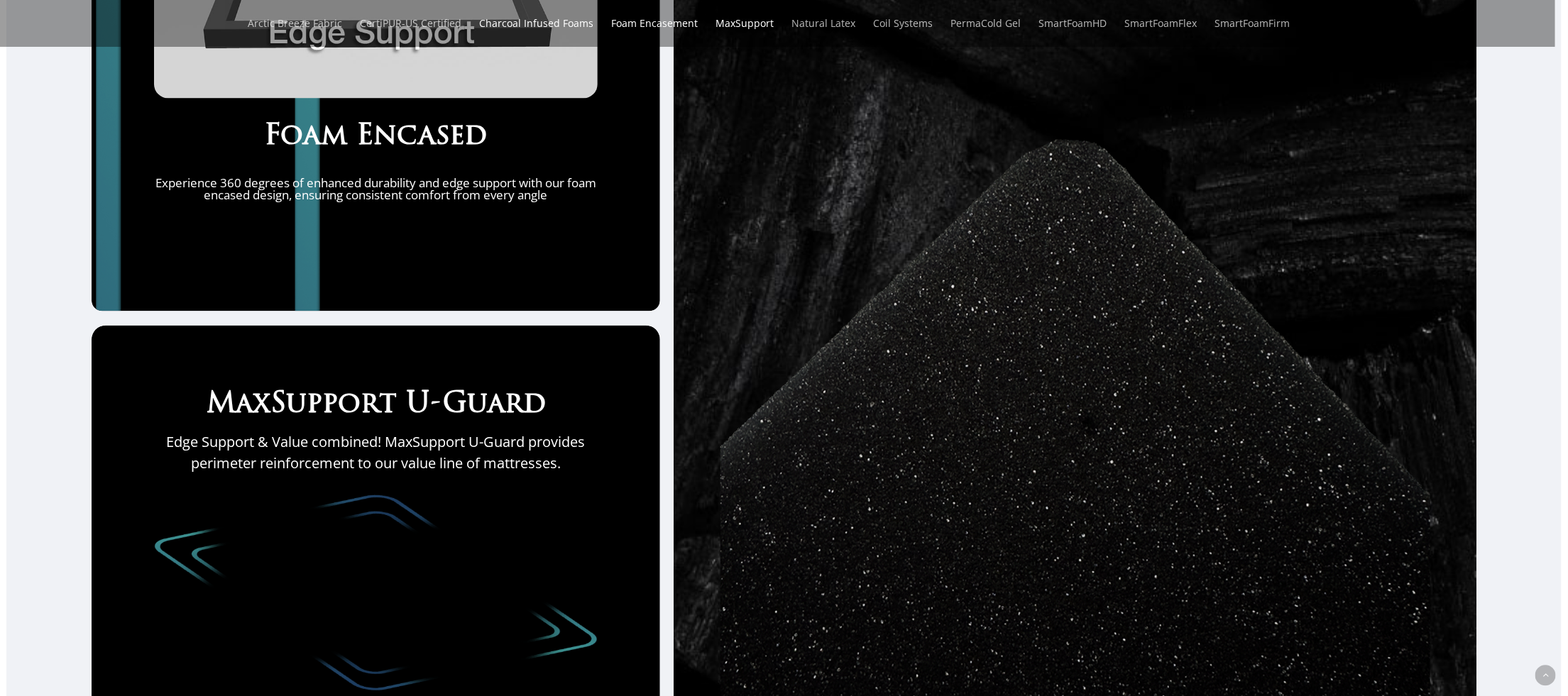
click at [740, 25] on link "MaxSupport" at bounding box center [745, 23] width 59 height 47
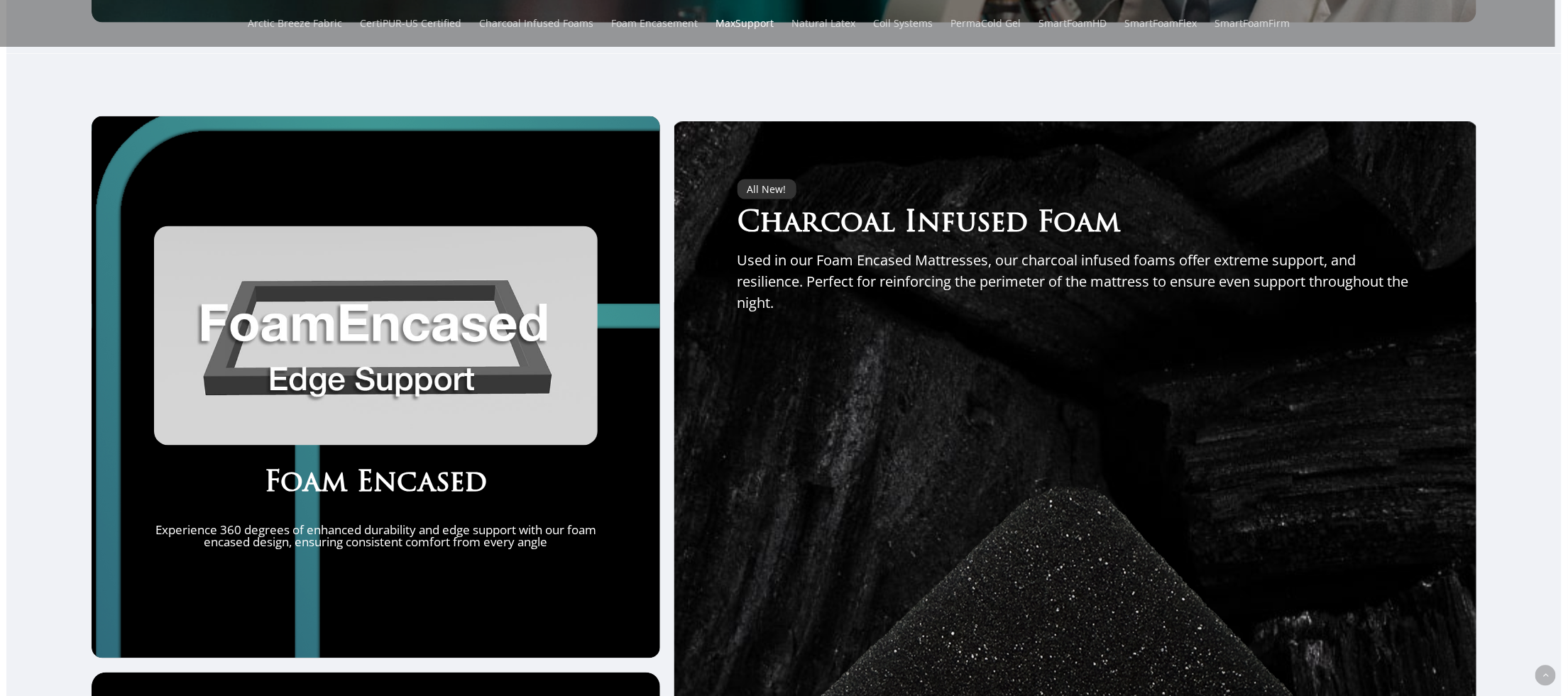
scroll to position [4314, 0]
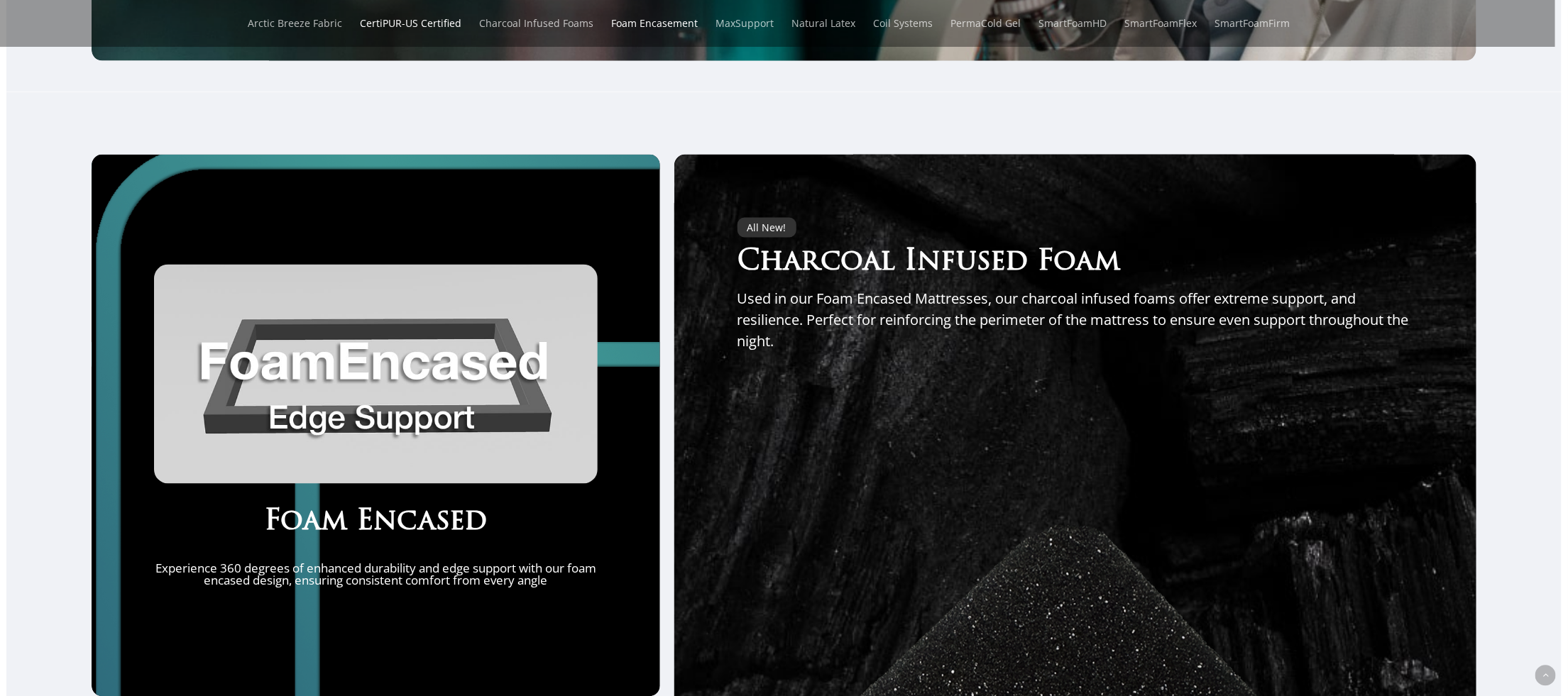
click at [652, 20] on link "Foam Encasement" at bounding box center [654, 23] width 86 height 47
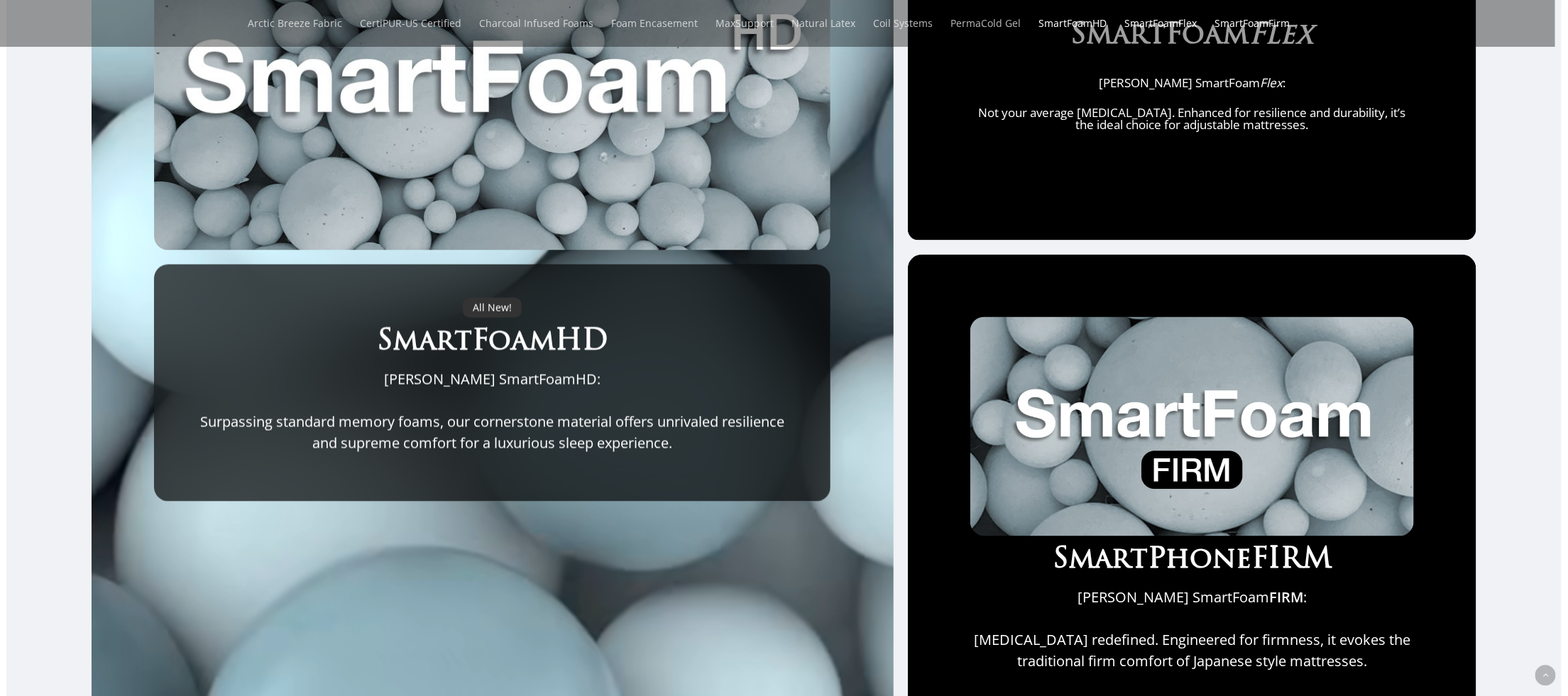
scroll to position [1227, 0]
